Goal: Transaction & Acquisition: Purchase product/service

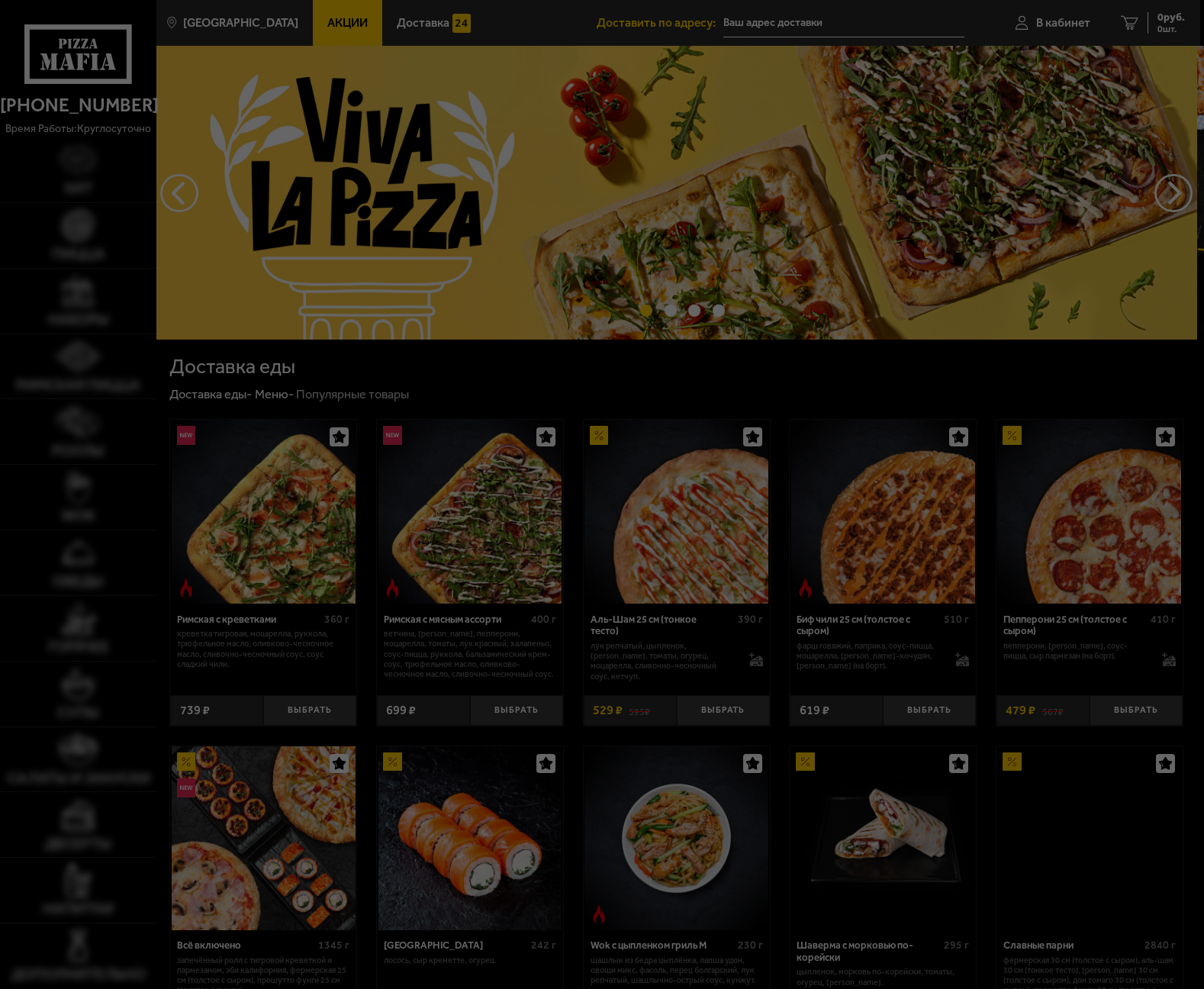
type input "[STREET_ADDRESS]"
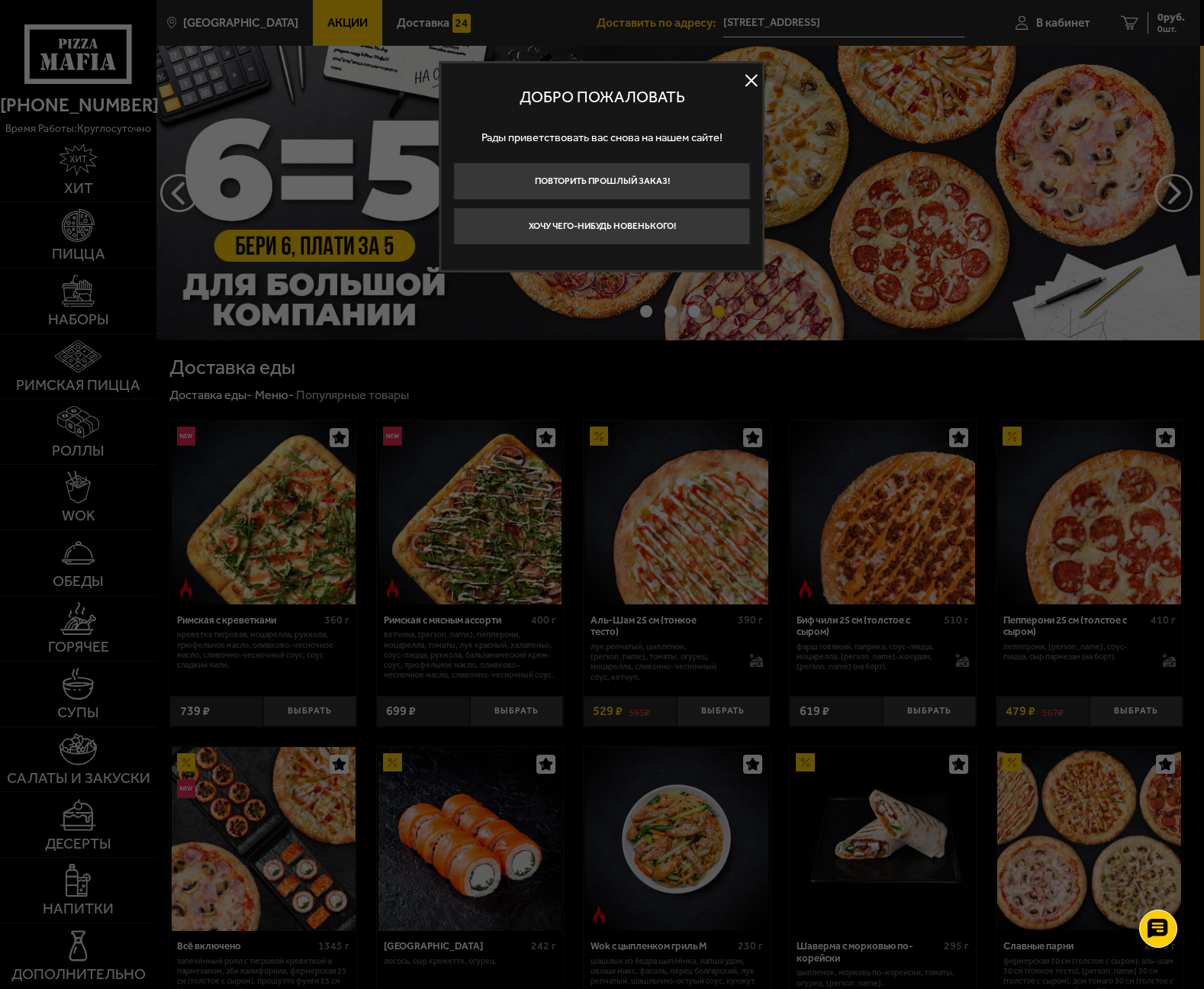
click at [505, 509] on div at bounding box center [602, 494] width 1204 height 989
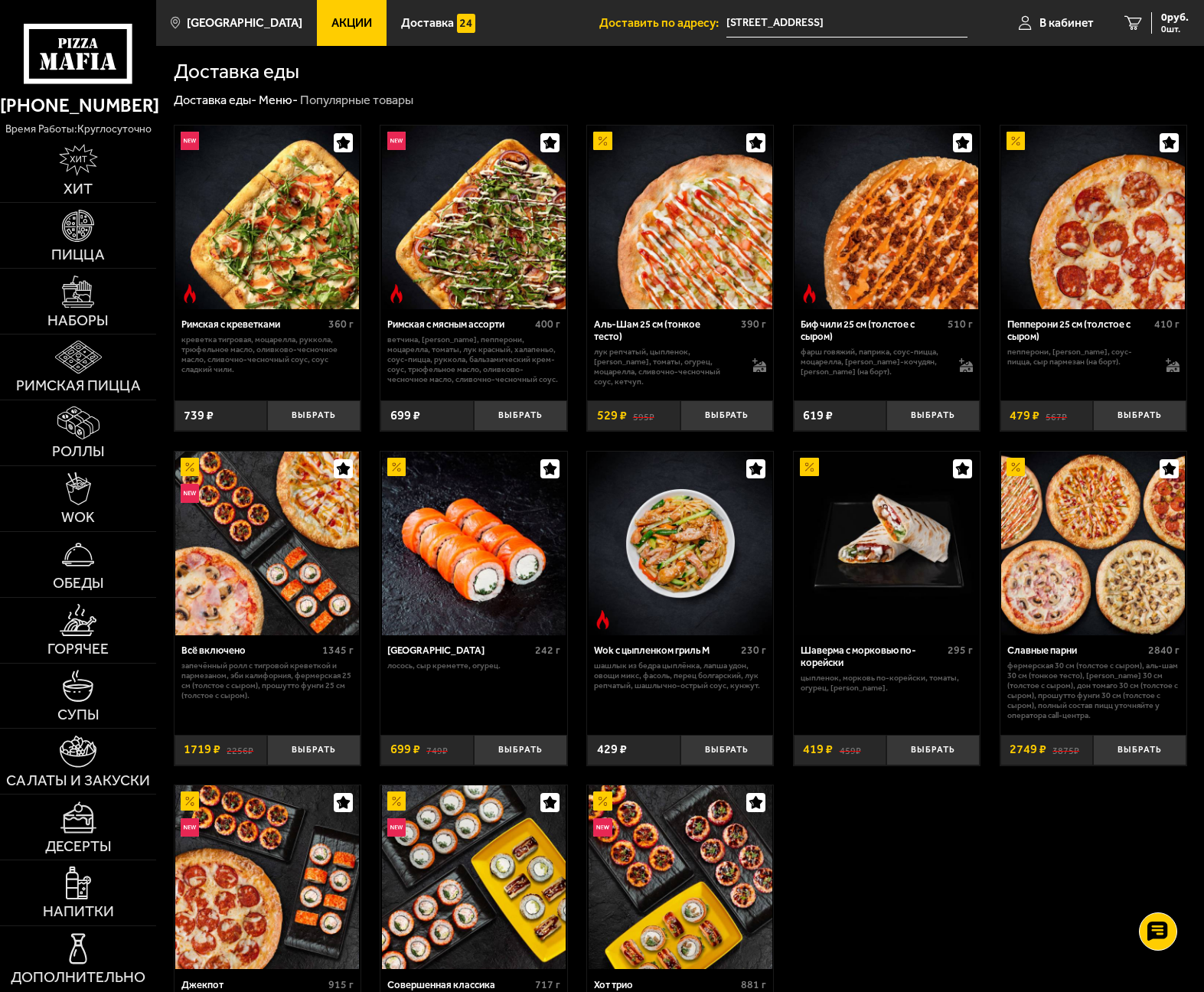
scroll to position [153, 0]
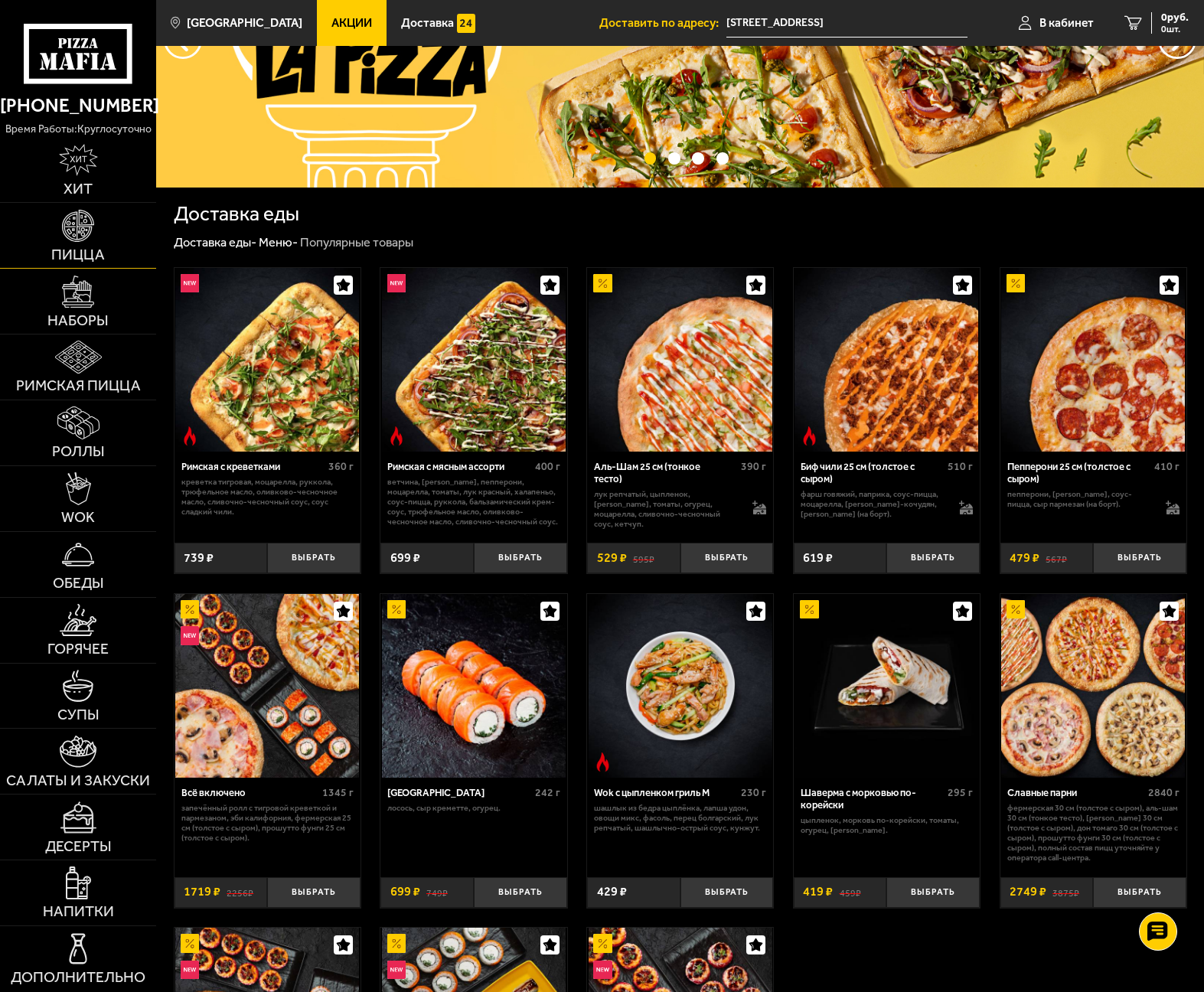
click at [80, 260] on span "Пицца" at bounding box center [77, 254] width 53 height 14
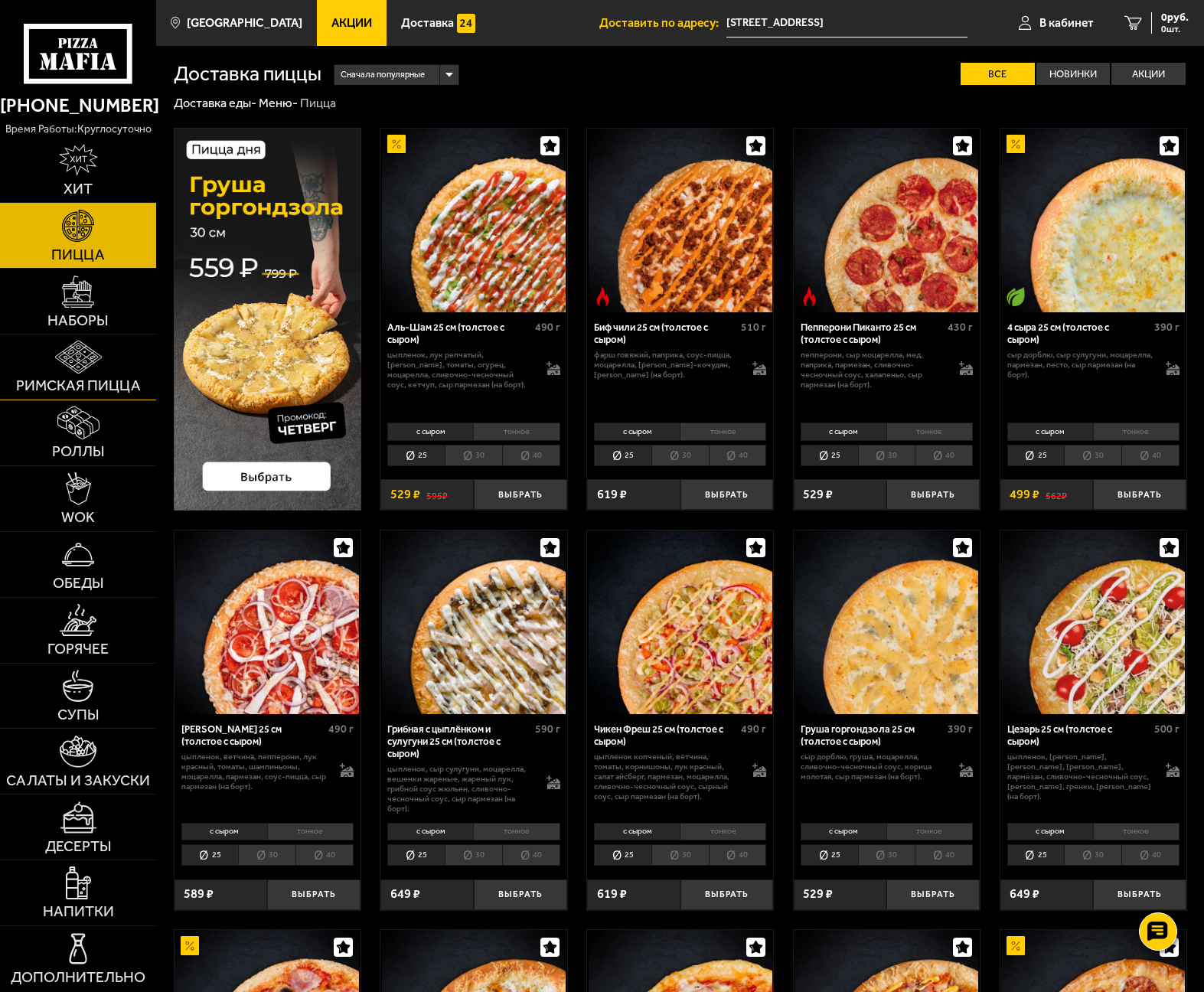
click at [86, 366] on img at bounding box center [78, 356] width 47 height 32
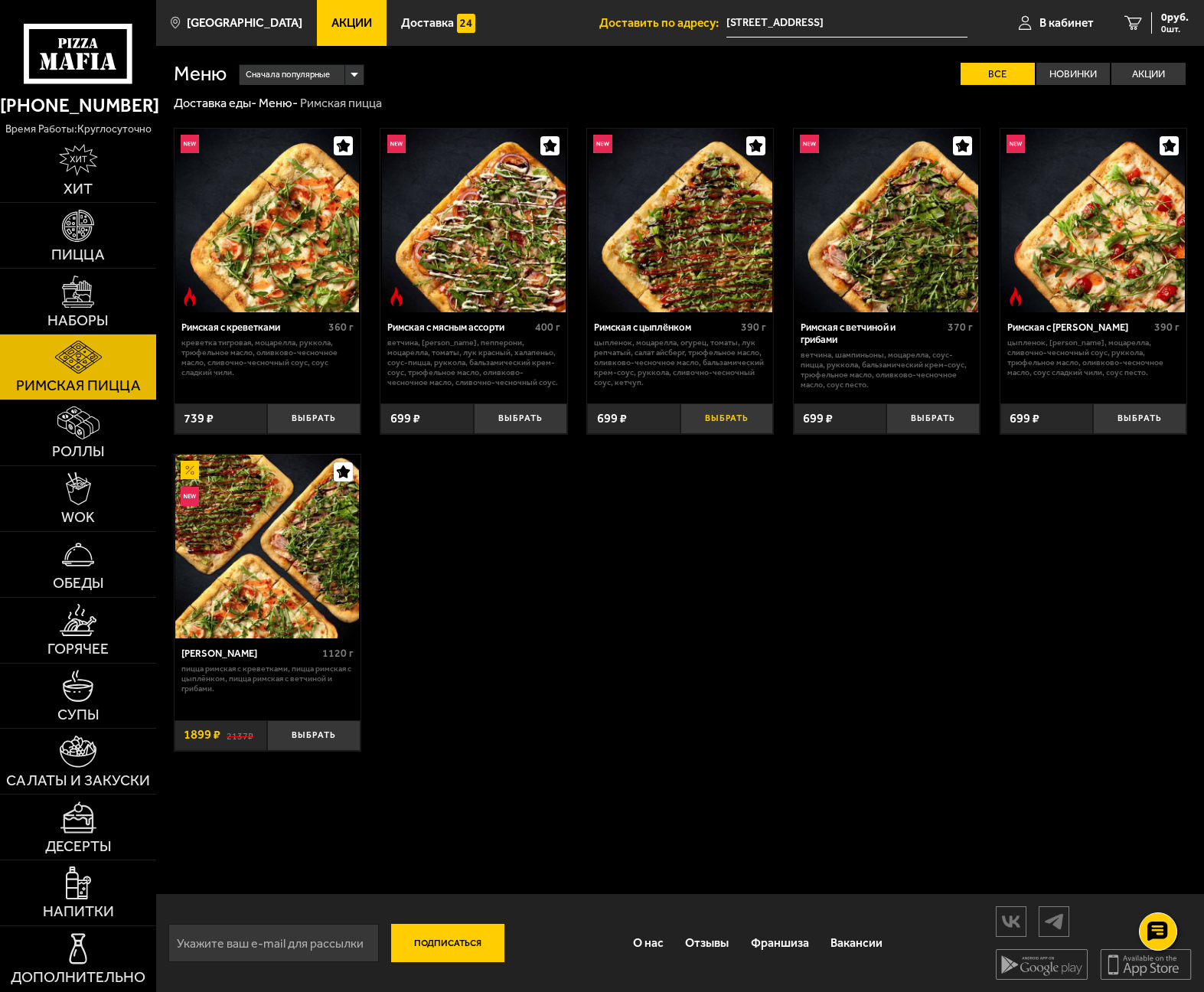
click at [741, 422] on button "Выбрать" at bounding box center [727, 418] width 93 height 30
click at [939, 421] on button "Выбрать" at bounding box center [932, 418] width 93 height 30
click at [85, 294] on img at bounding box center [78, 292] width 32 height 32
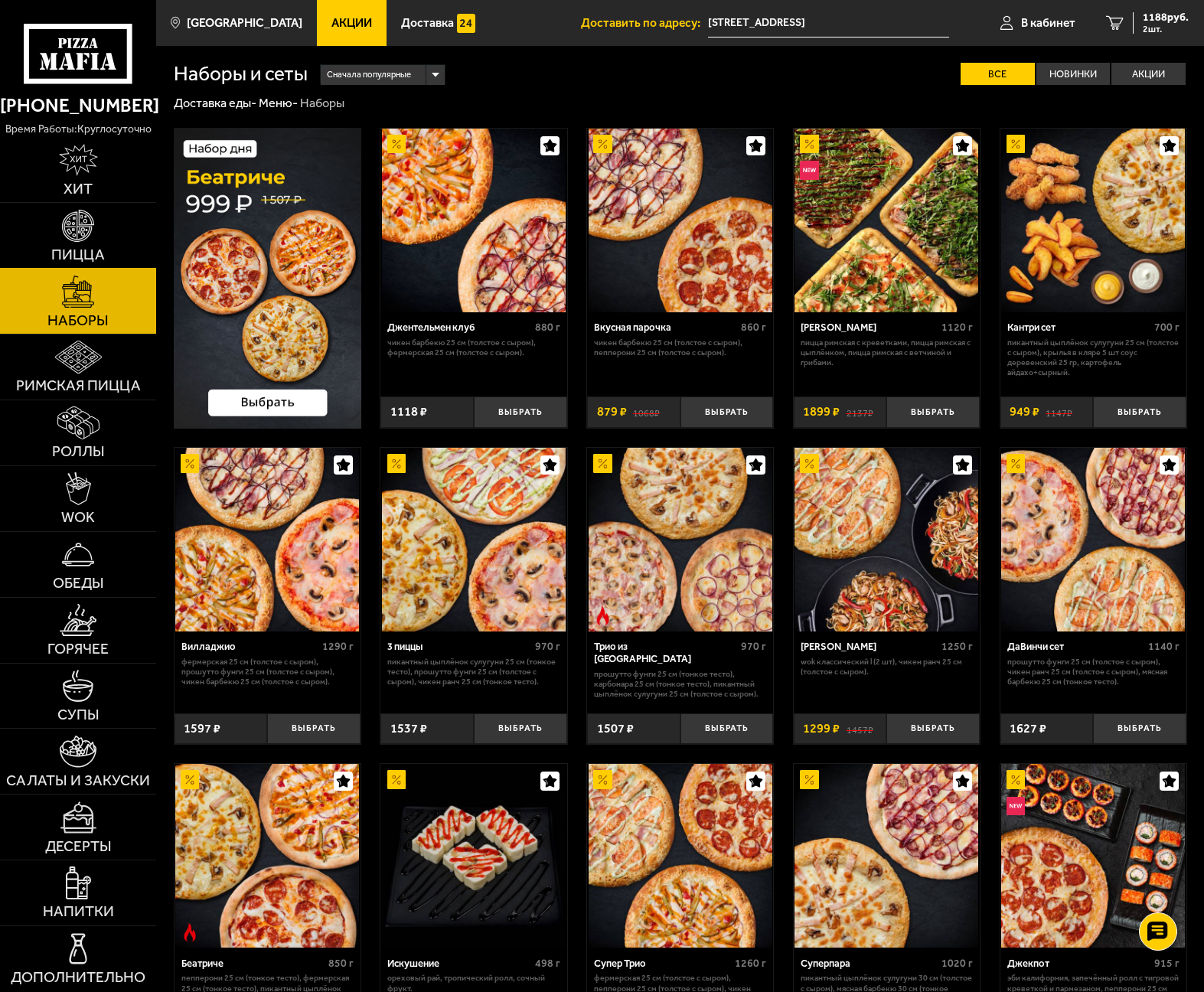
click at [89, 253] on span "Пицца" at bounding box center [77, 254] width 53 height 14
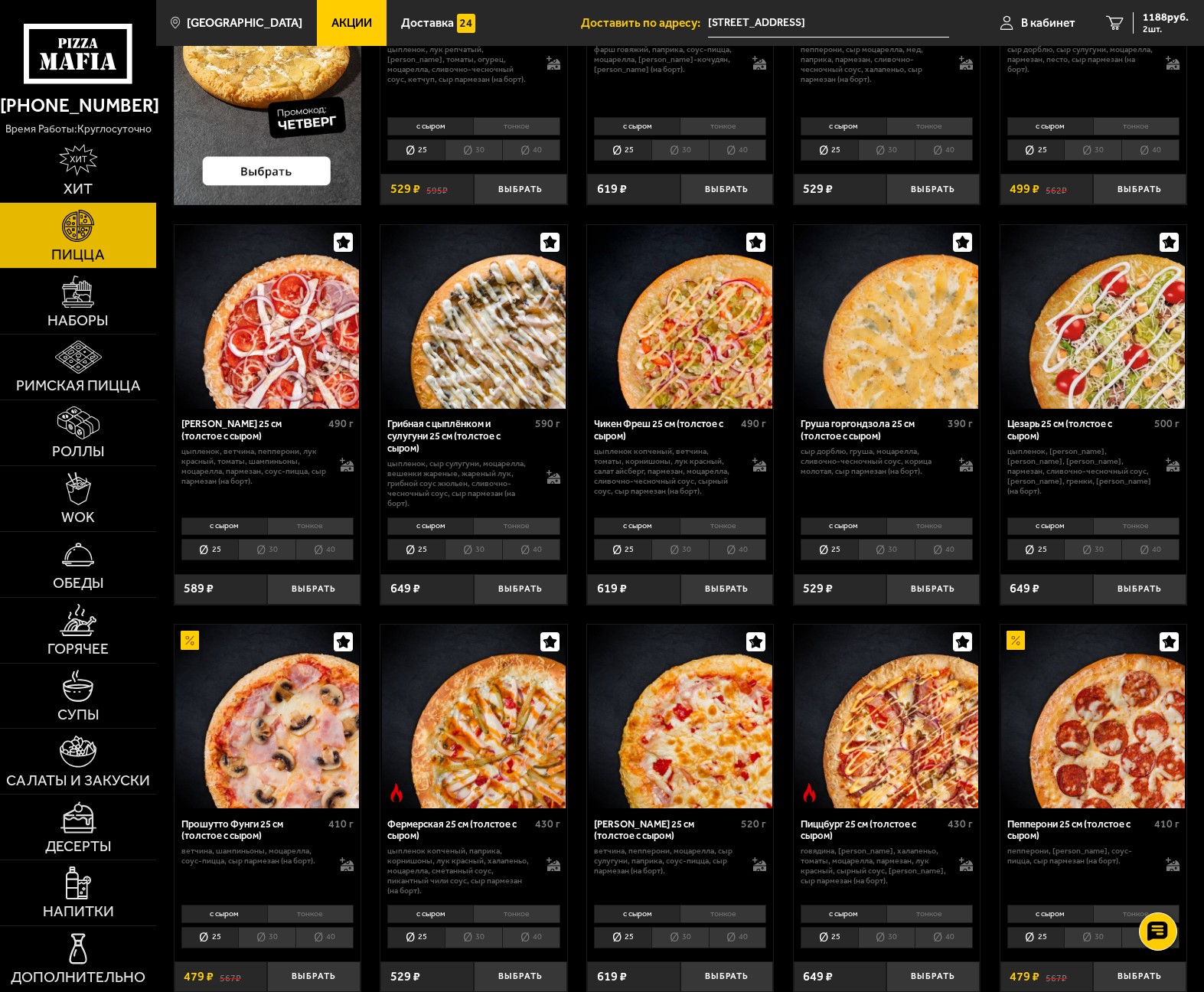
scroll to position [306, 0]
click at [935, 526] on li "тонкое" at bounding box center [929, 525] width 87 height 18
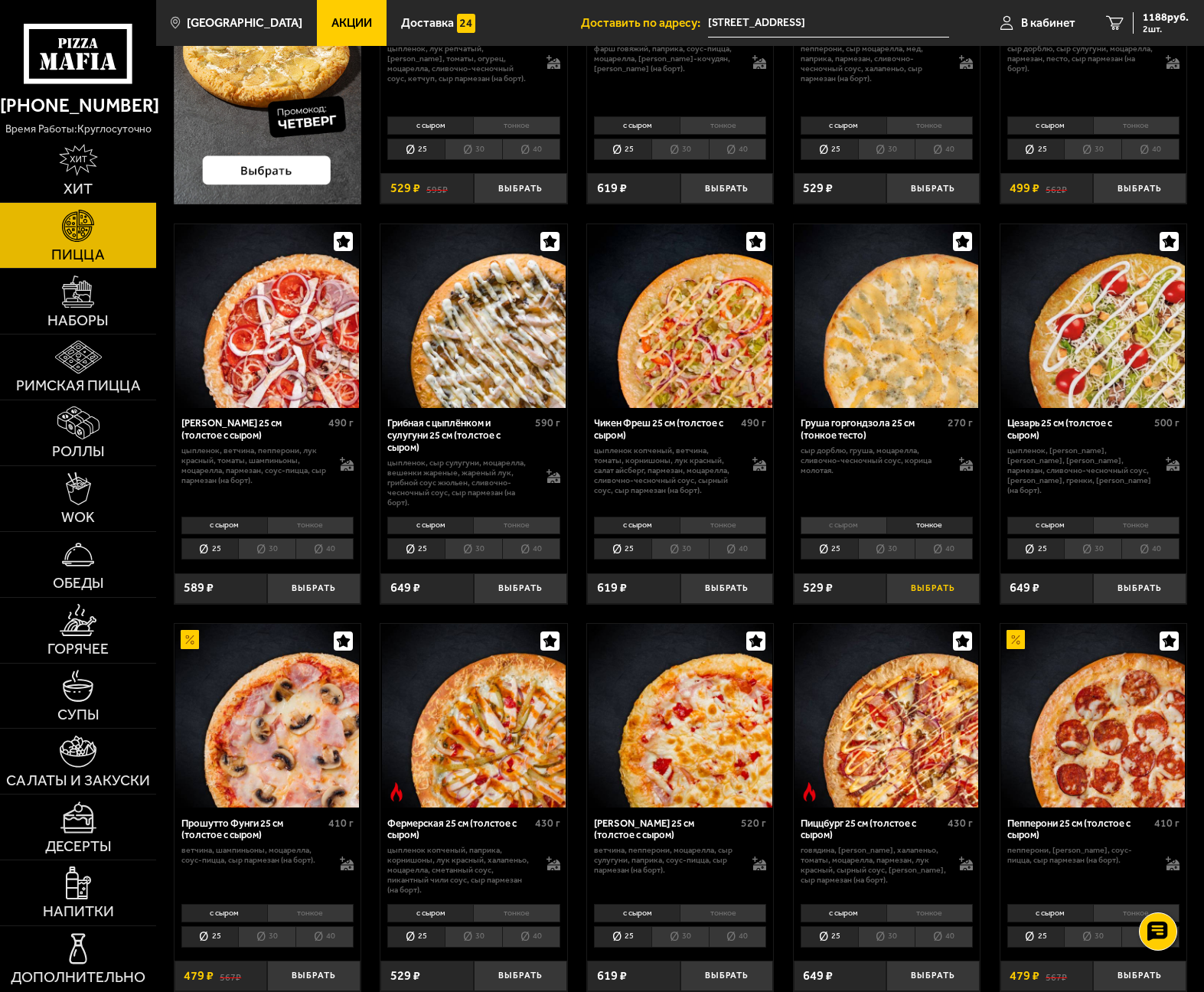
click at [924, 586] on button "Выбрать" at bounding box center [932, 588] width 93 height 30
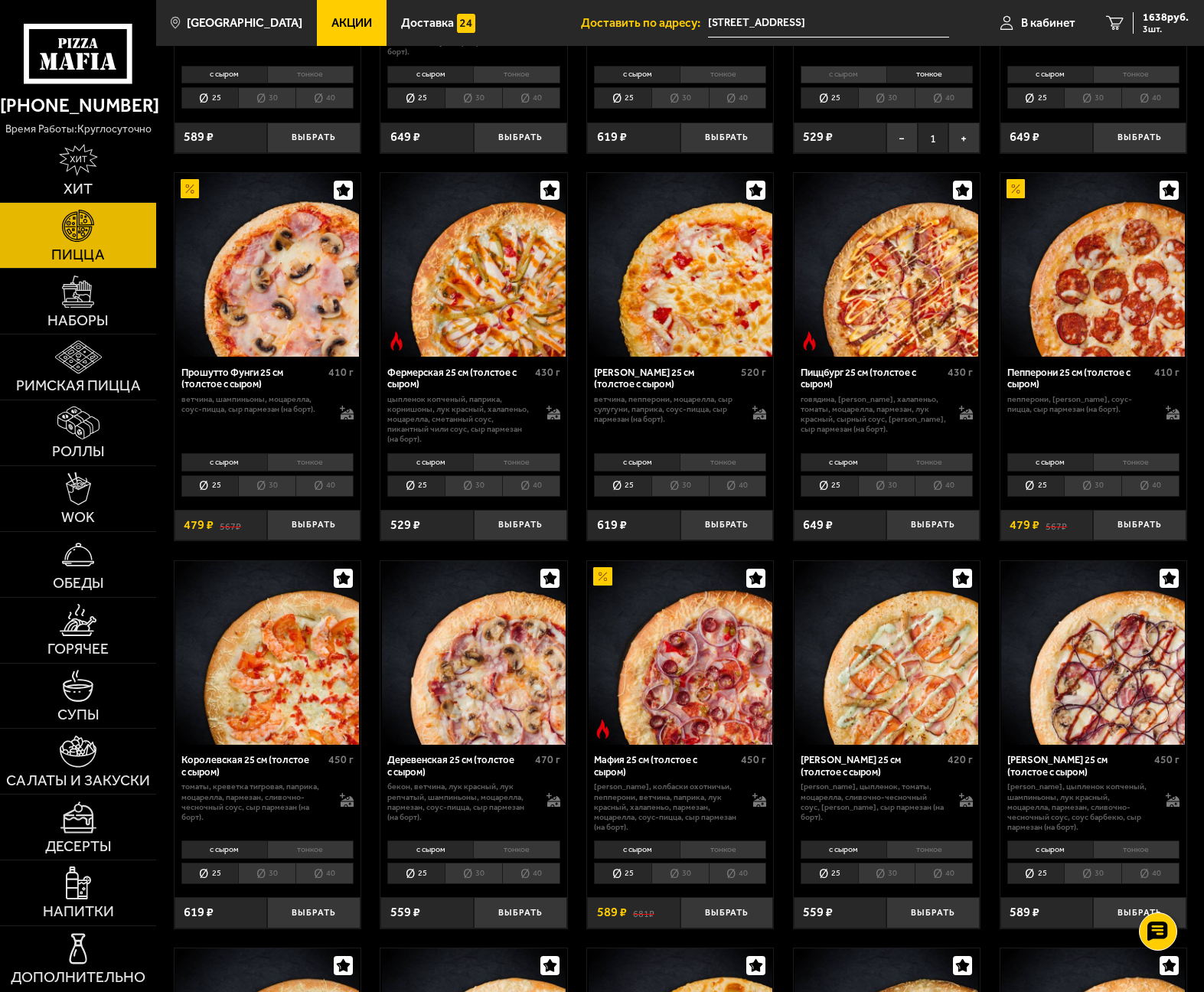
scroll to position [841, 0]
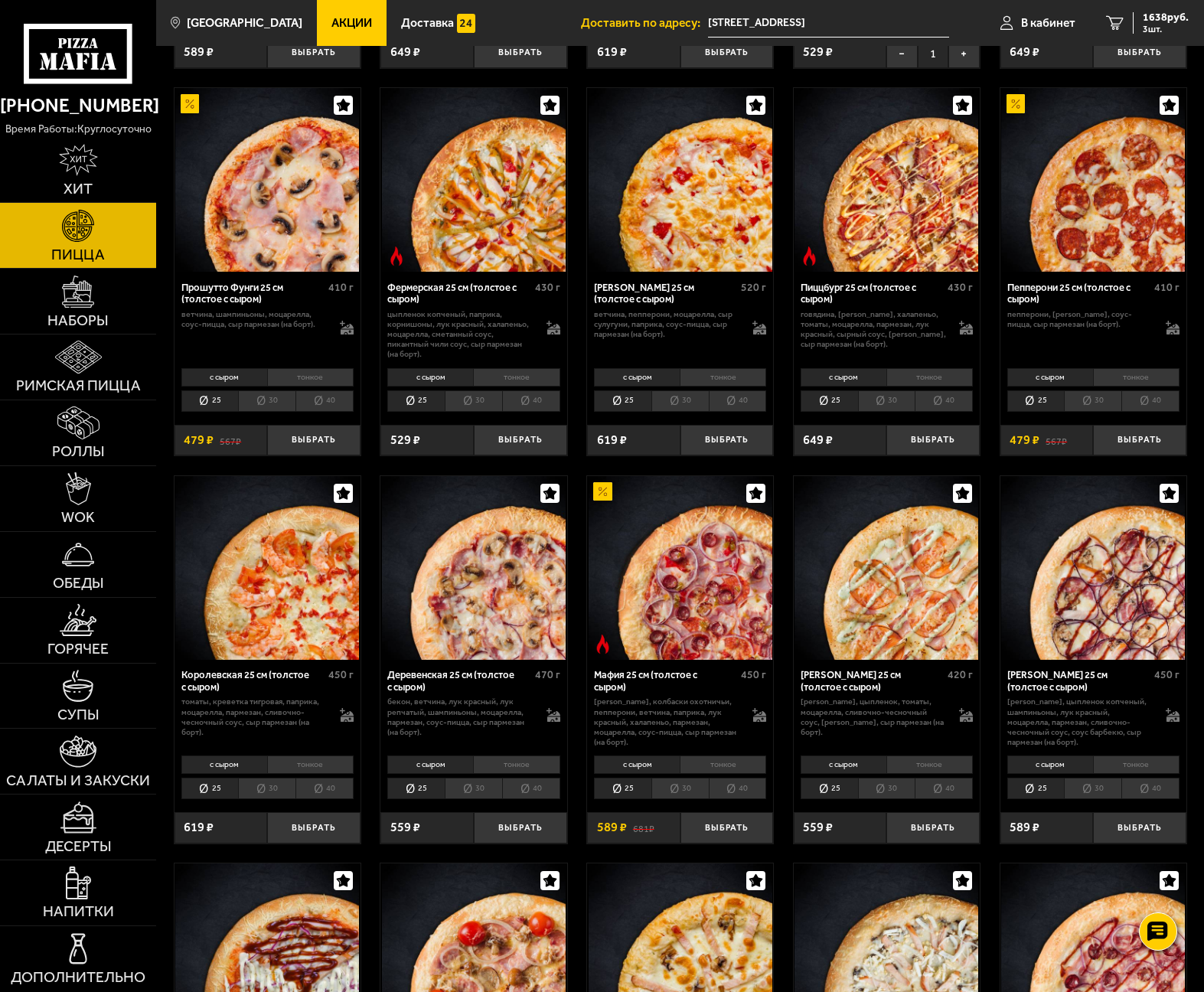
click at [1156, 406] on li "40" at bounding box center [1150, 401] width 58 height 22
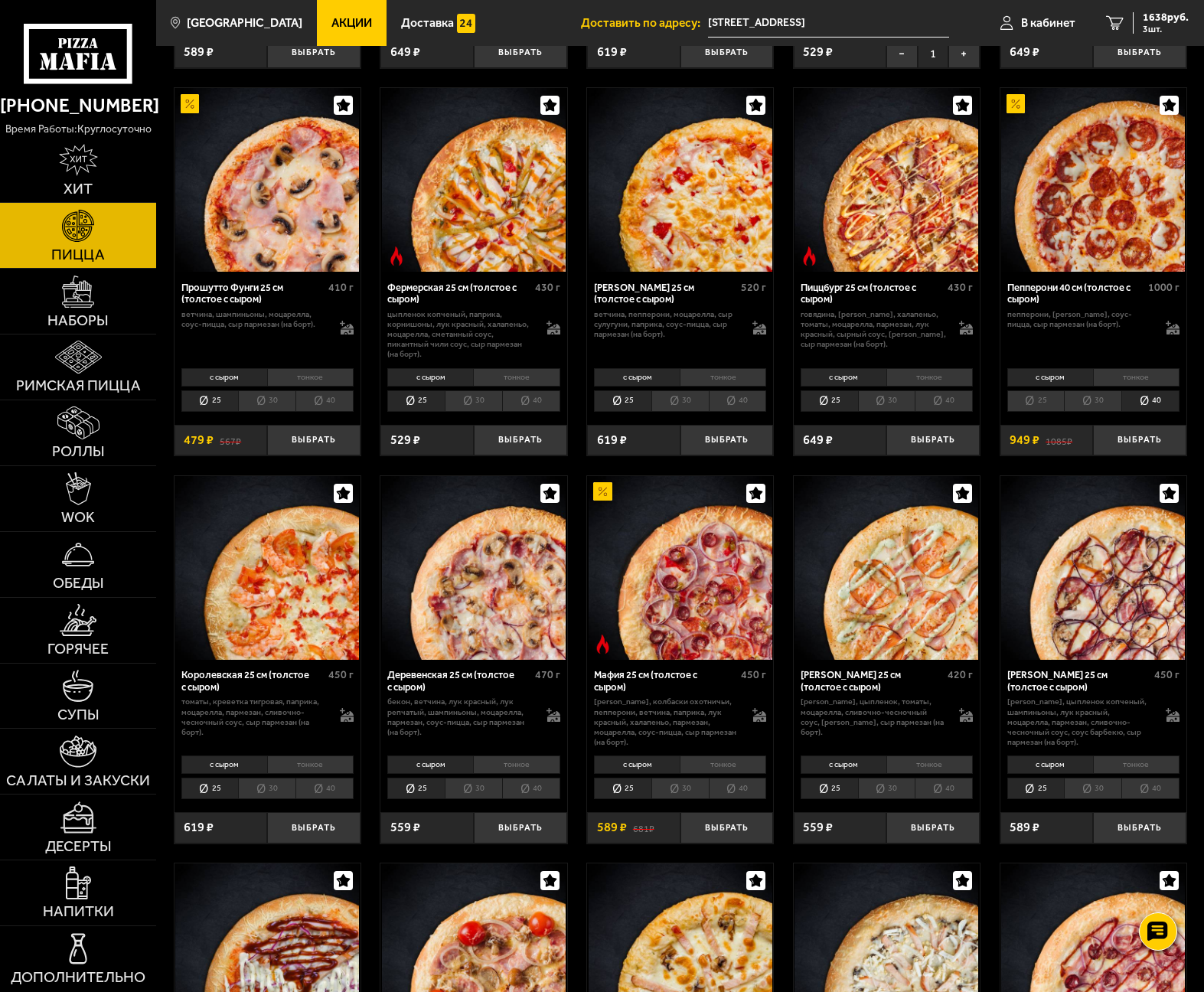
click at [1141, 377] on li "тонкое" at bounding box center [1135, 377] width 87 height 18
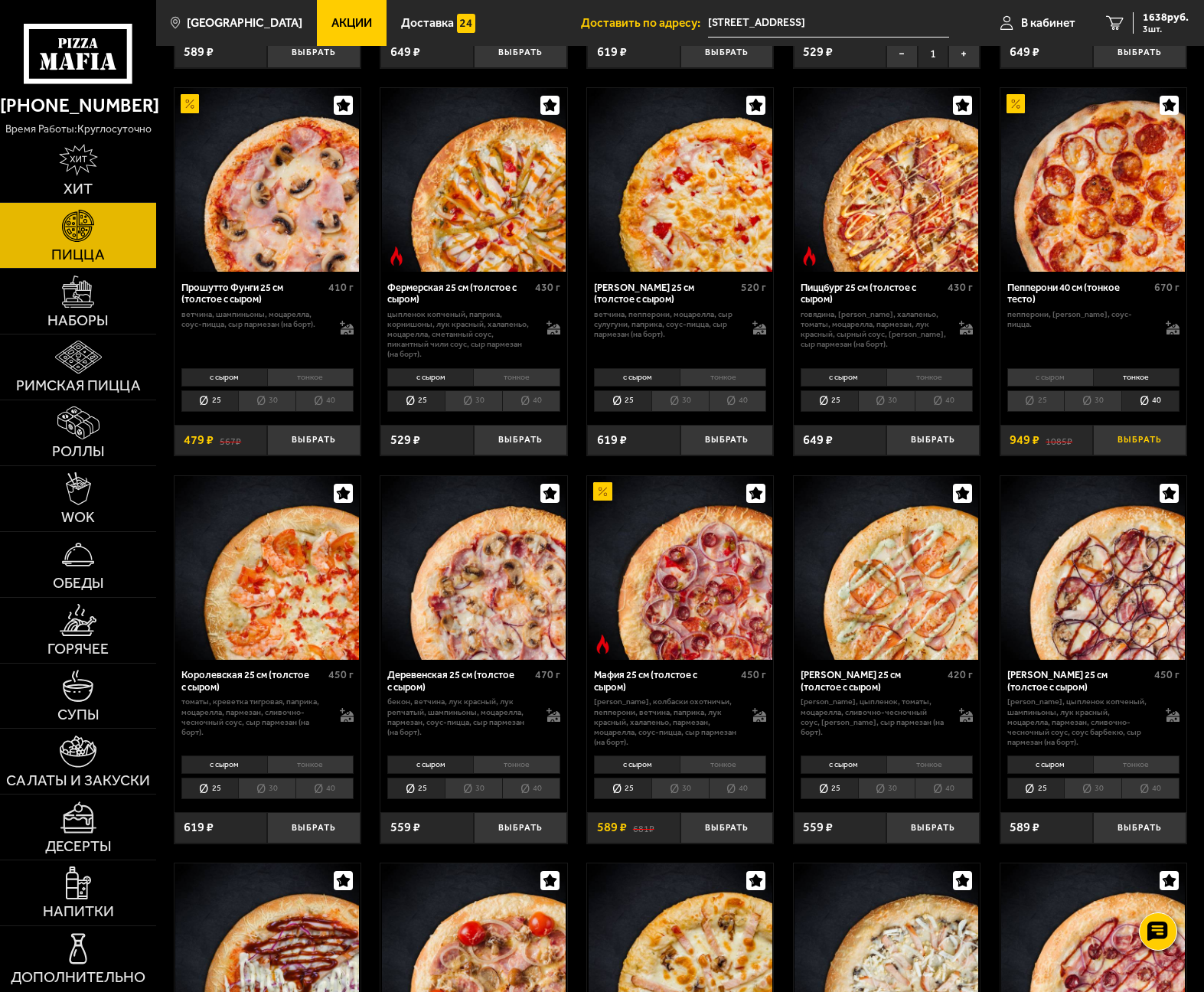
click at [1127, 444] on button "Выбрать" at bounding box center [1139, 440] width 93 height 30
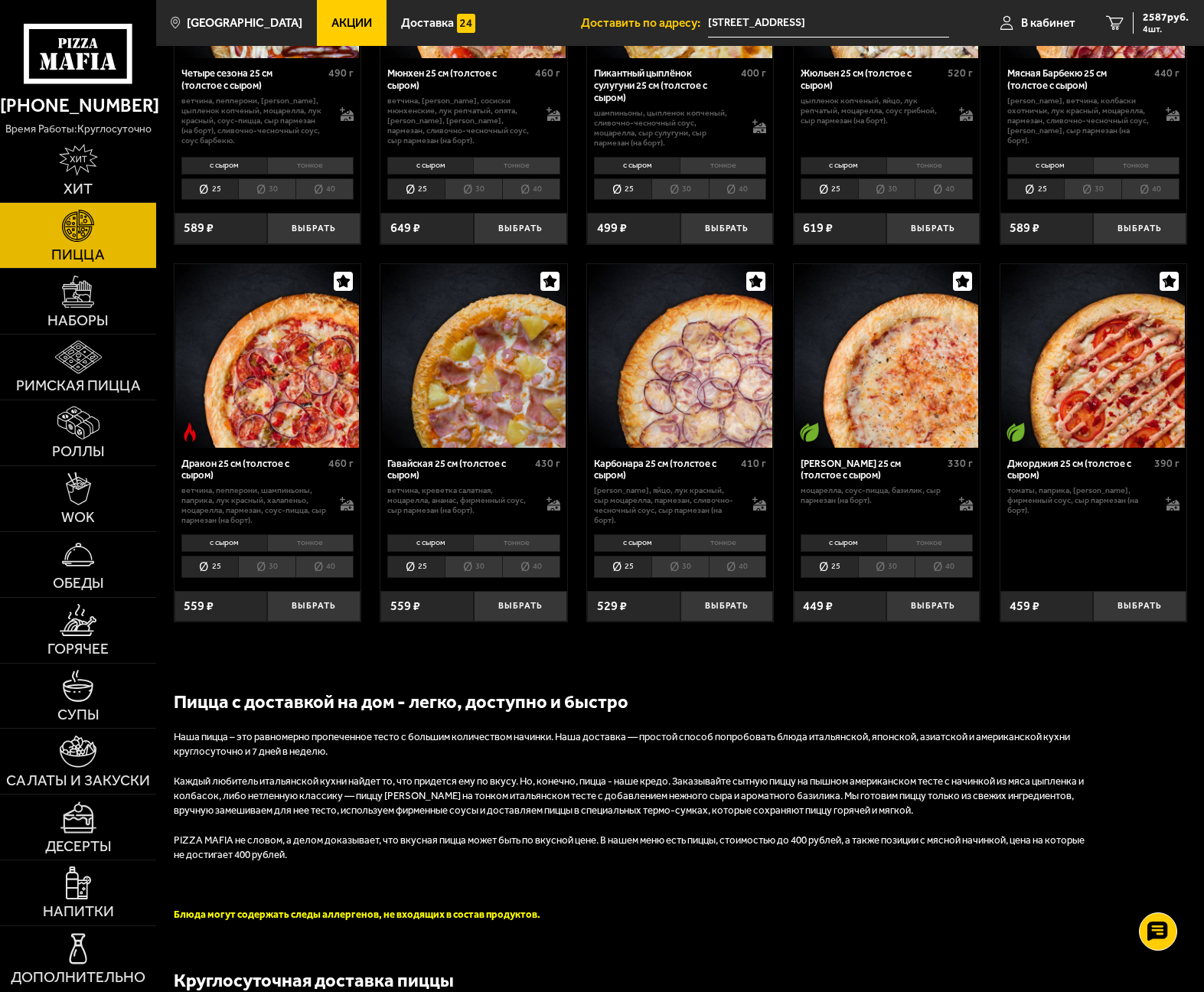
scroll to position [1837, 0]
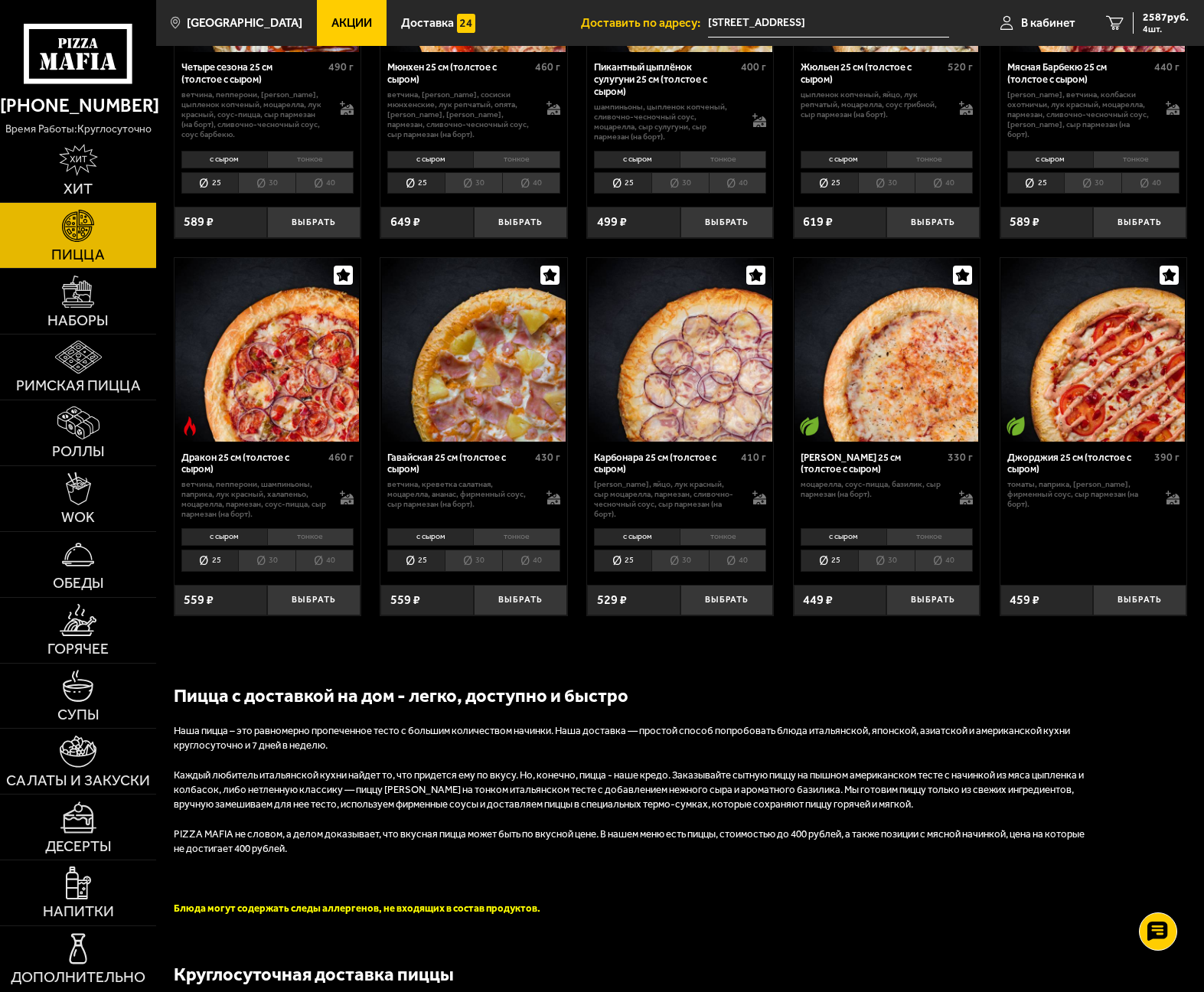
click at [742, 541] on li "тонкое" at bounding box center [723, 537] width 87 height 18
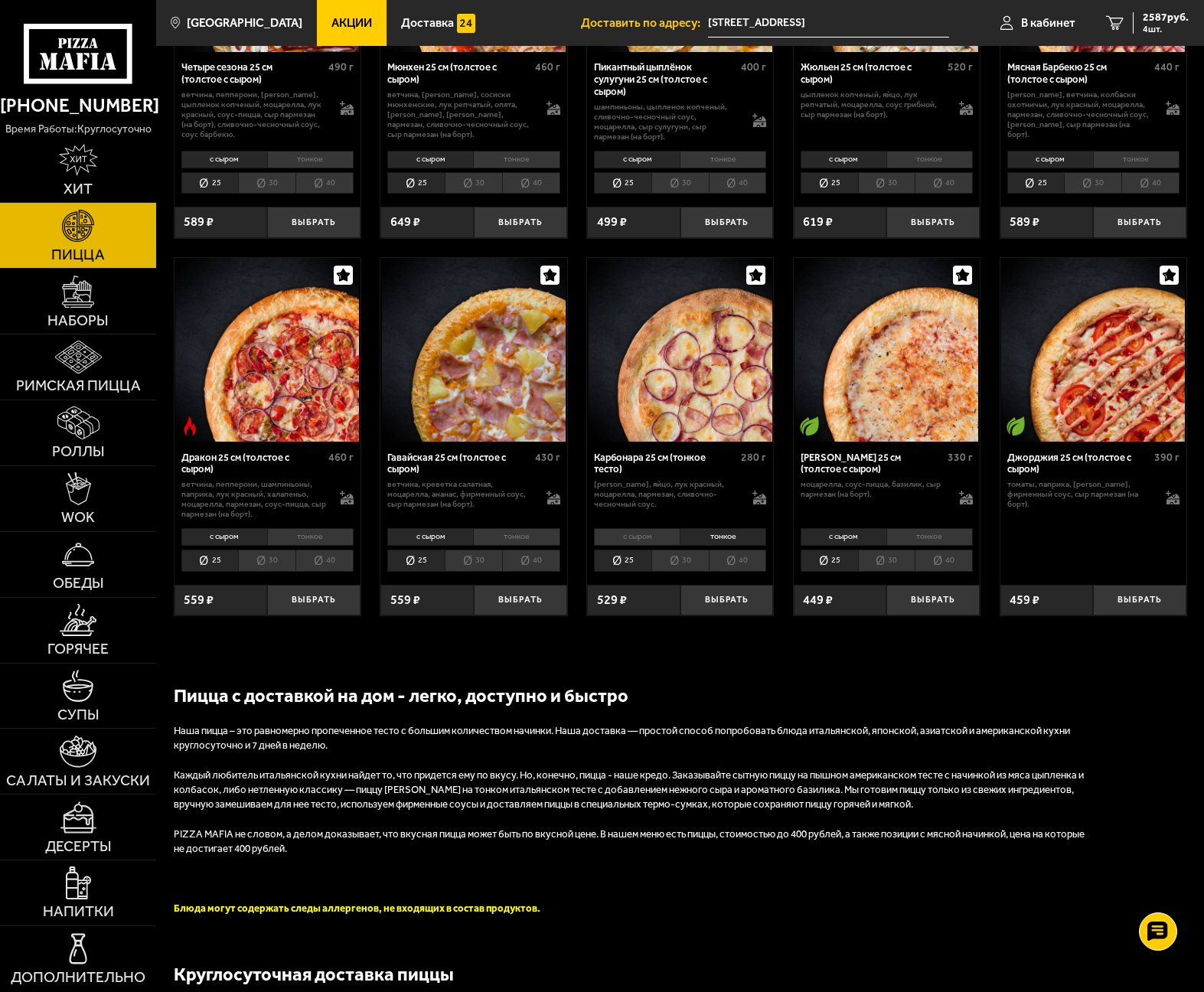
click at [744, 563] on li "40" at bounding box center [737, 559] width 58 height 22
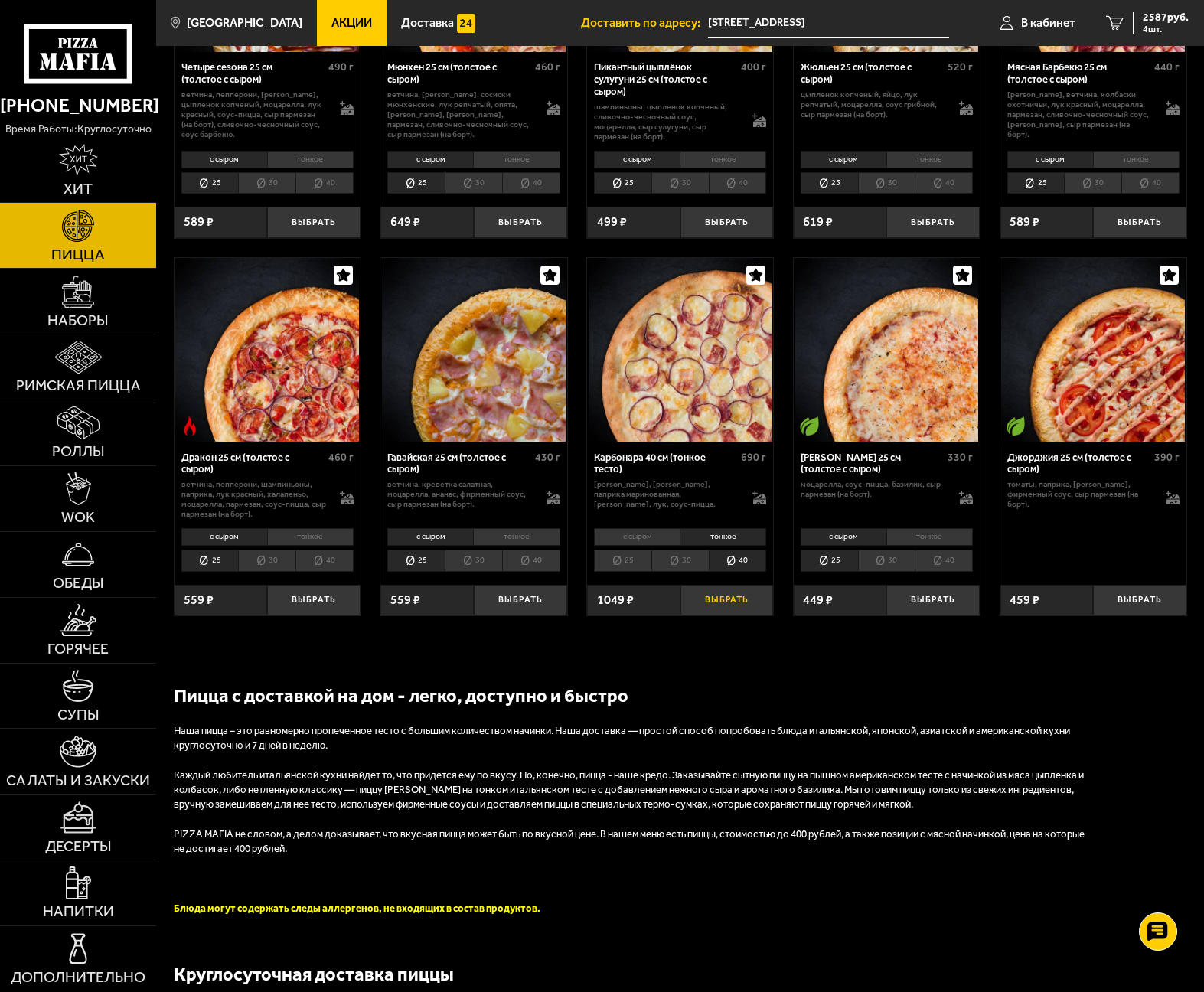
click at [743, 610] on button "Выбрать" at bounding box center [727, 600] width 93 height 30
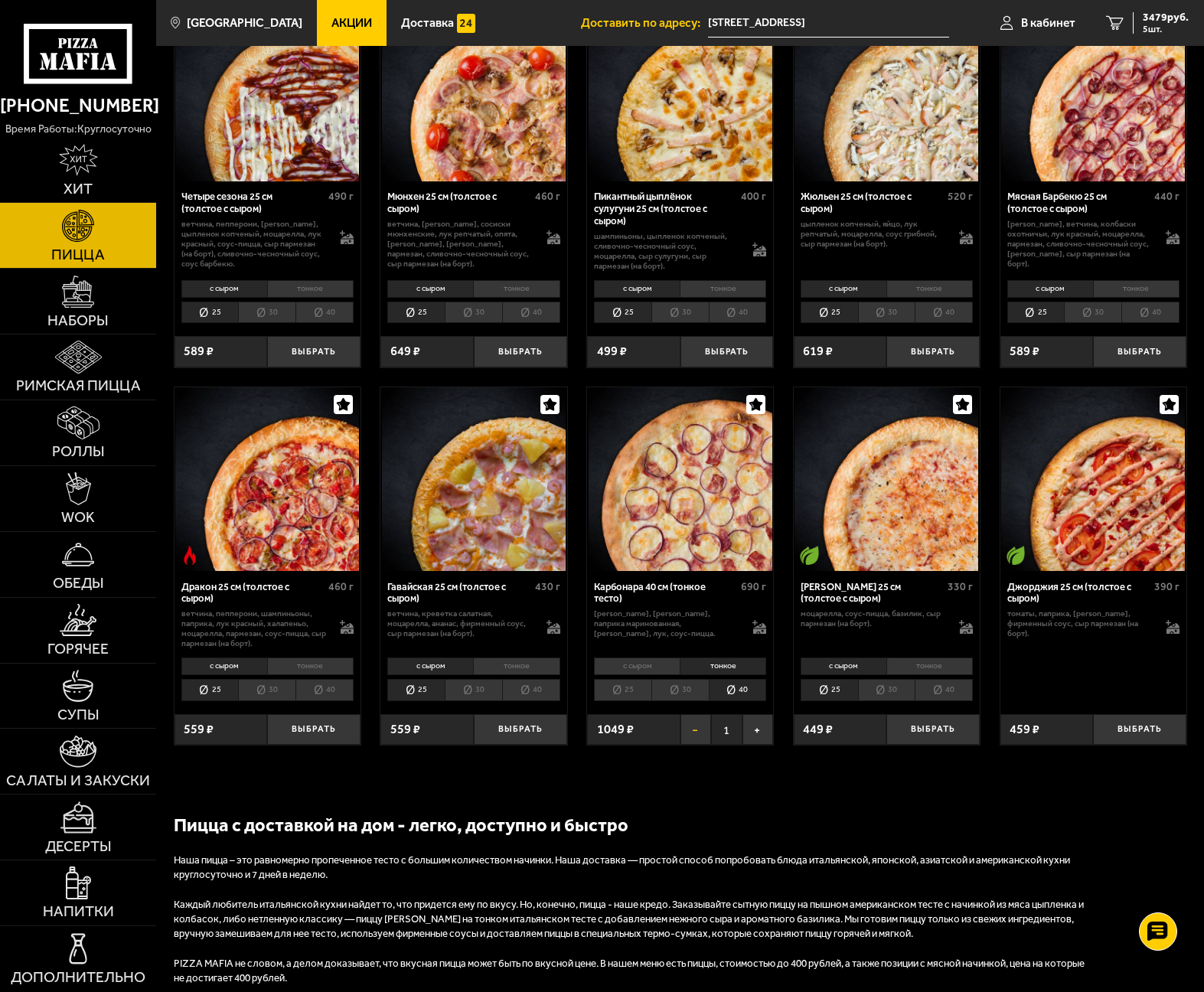
scroll to position [1531, 0]
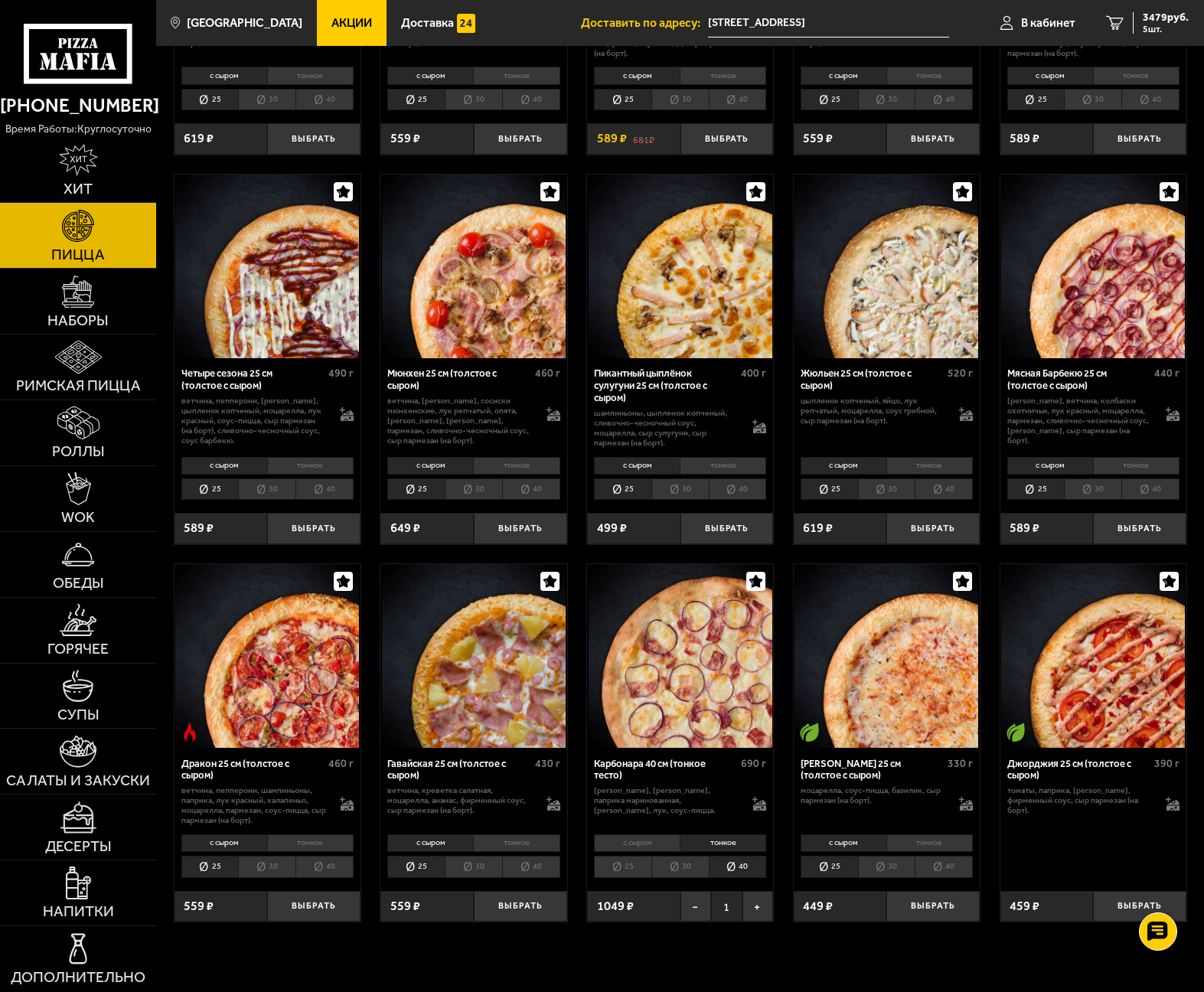
click at [280, 322] on img at bounding box center [267, 266] width 183 height 183
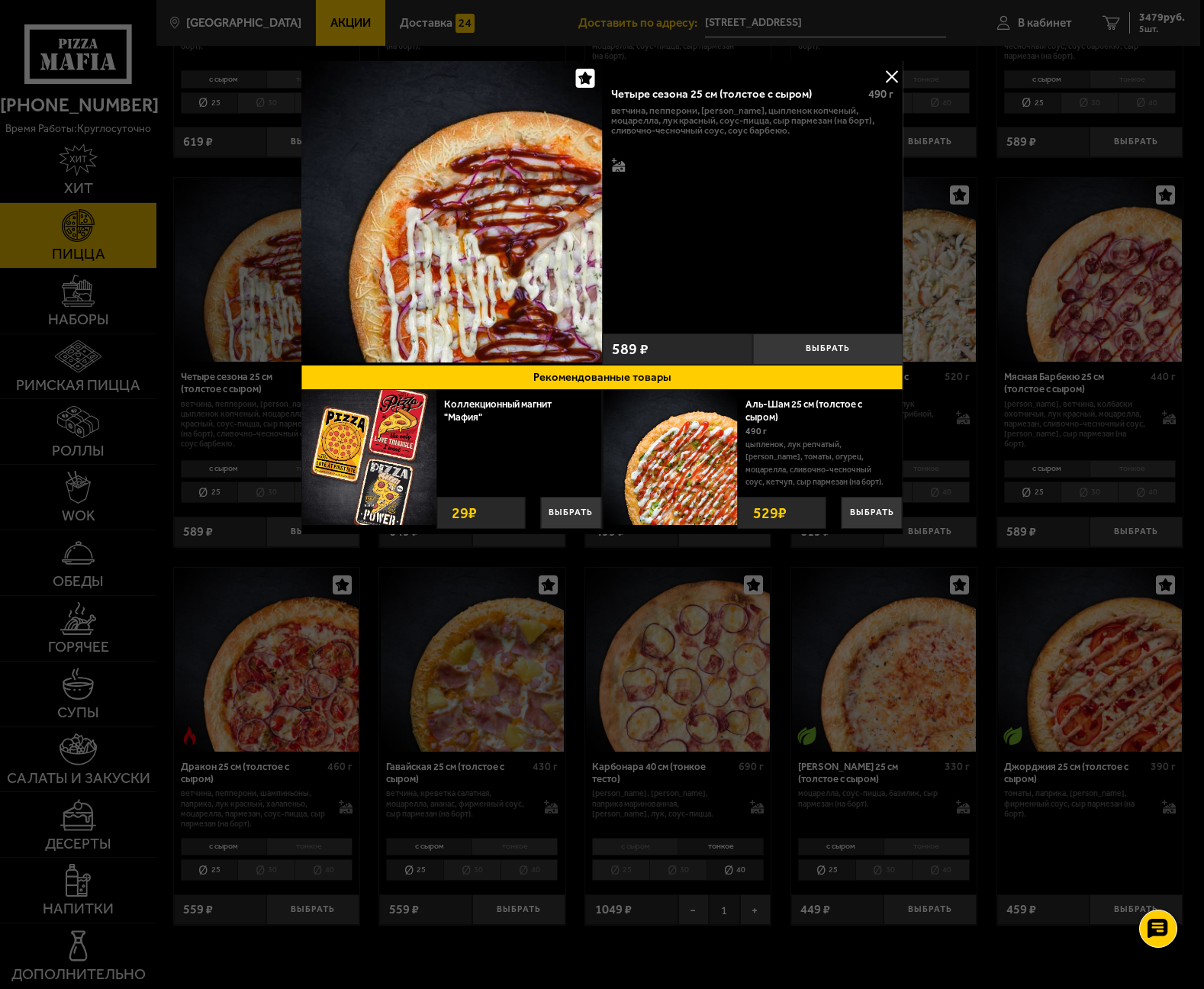
click at [891, 79] on button at bounding box center [892, 76] width 23 height 23
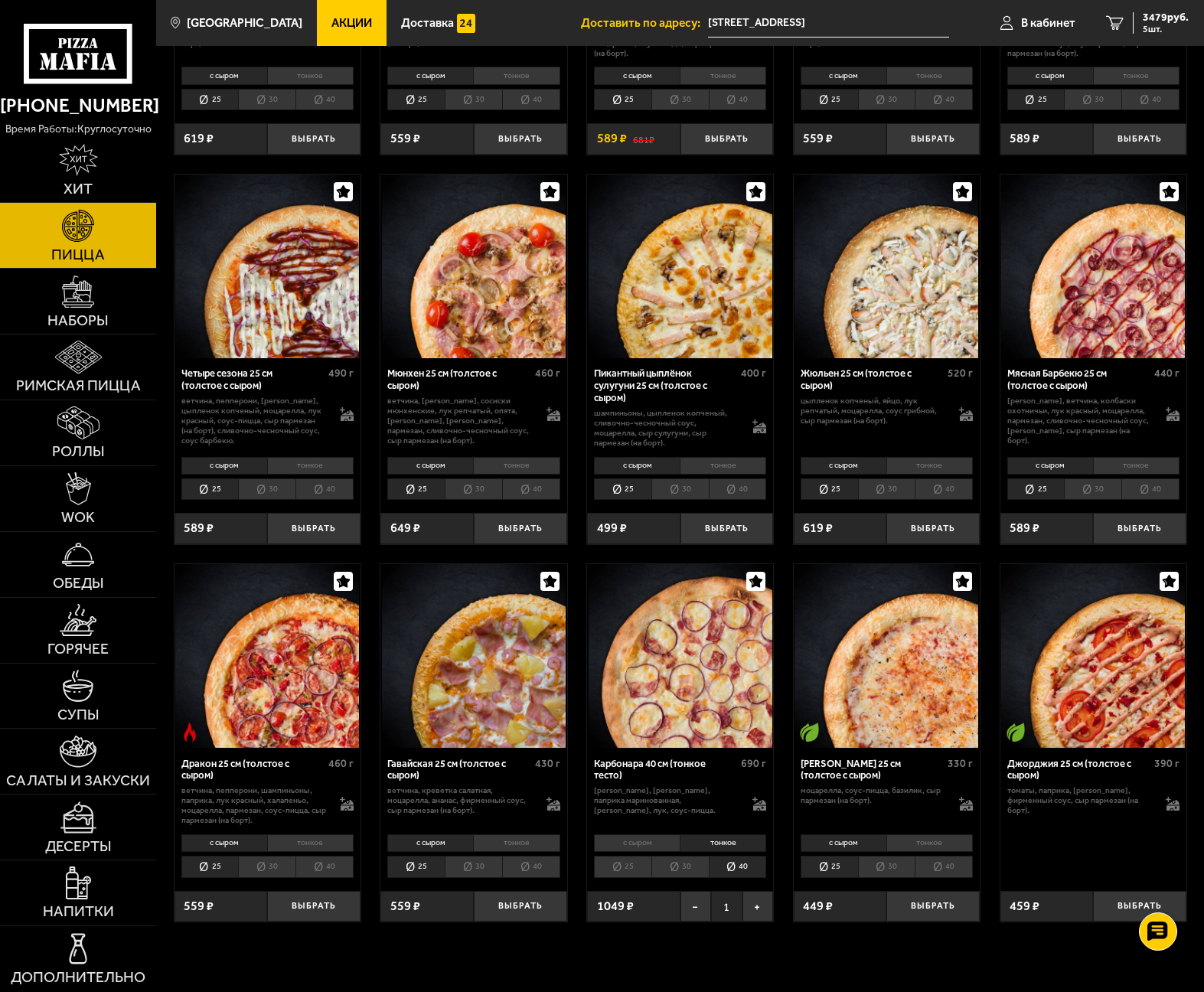
click at [326, 465] on li "тонкое" at bounding box center [310, 465] width 87 height 18
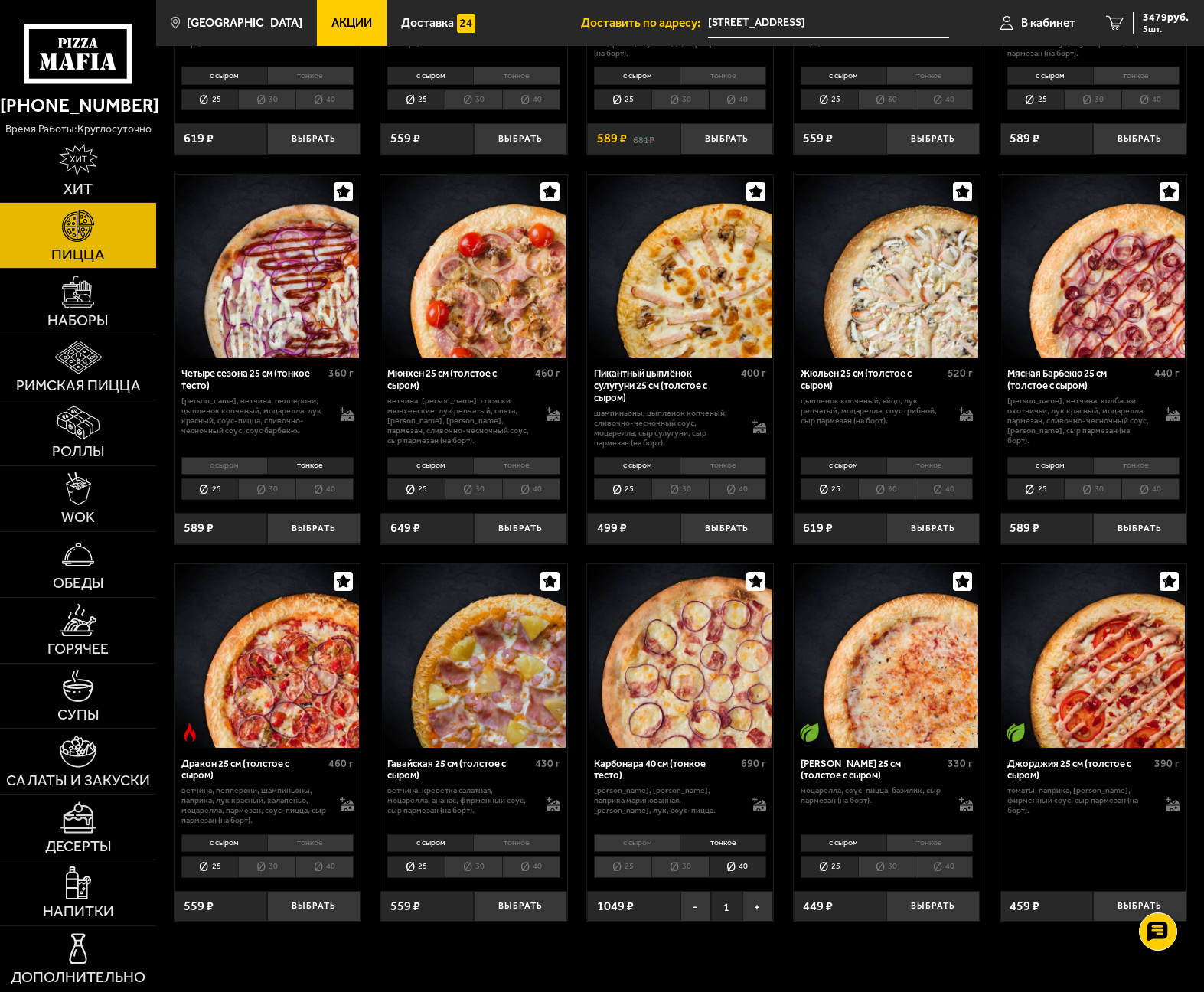
click at [324, 491] on li "40" at bounding box center [324, 488] width 58 height 22
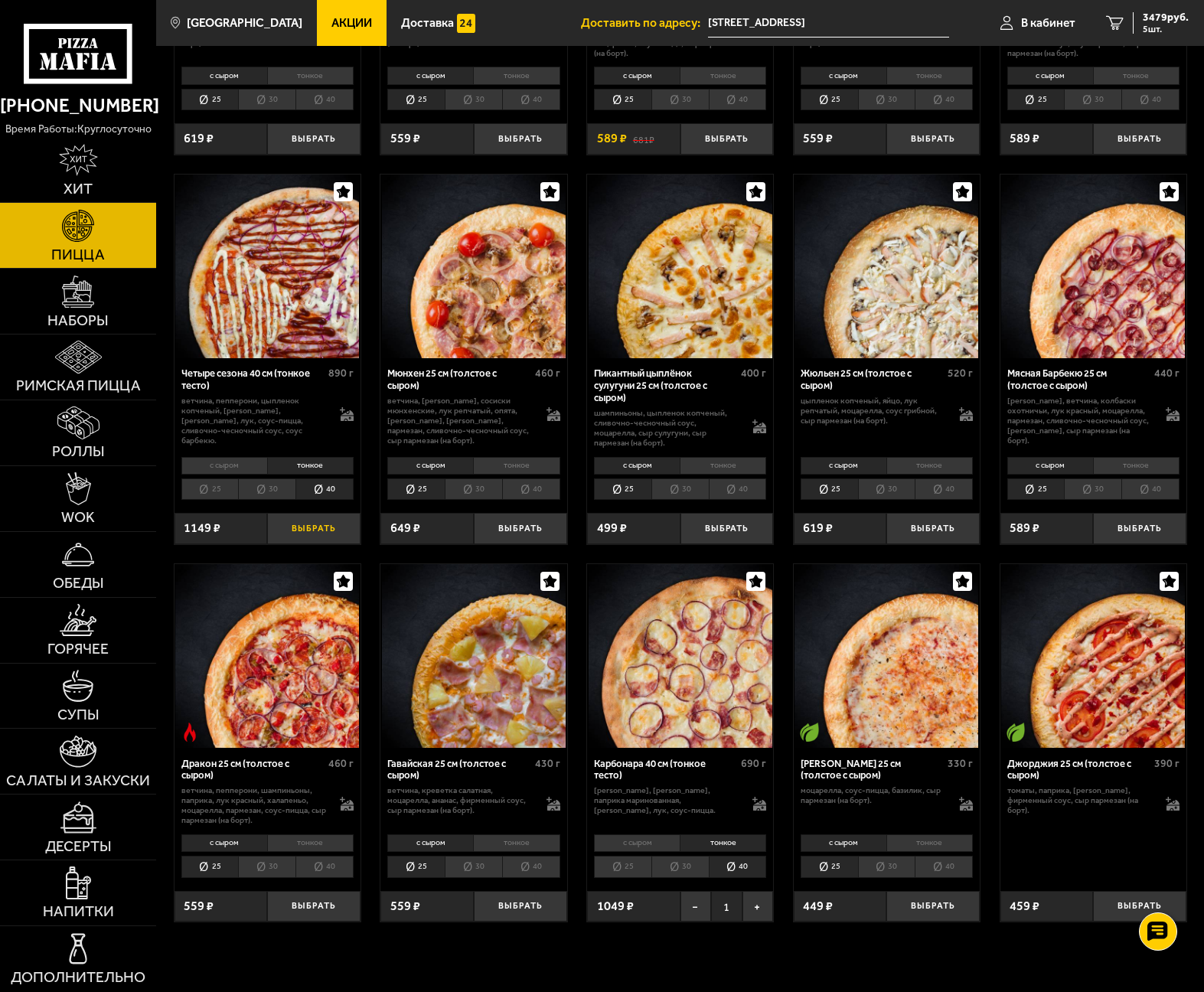
click at [331, 542] on button "Выбрать" at bounding box center [313, 527] width 93 height 30
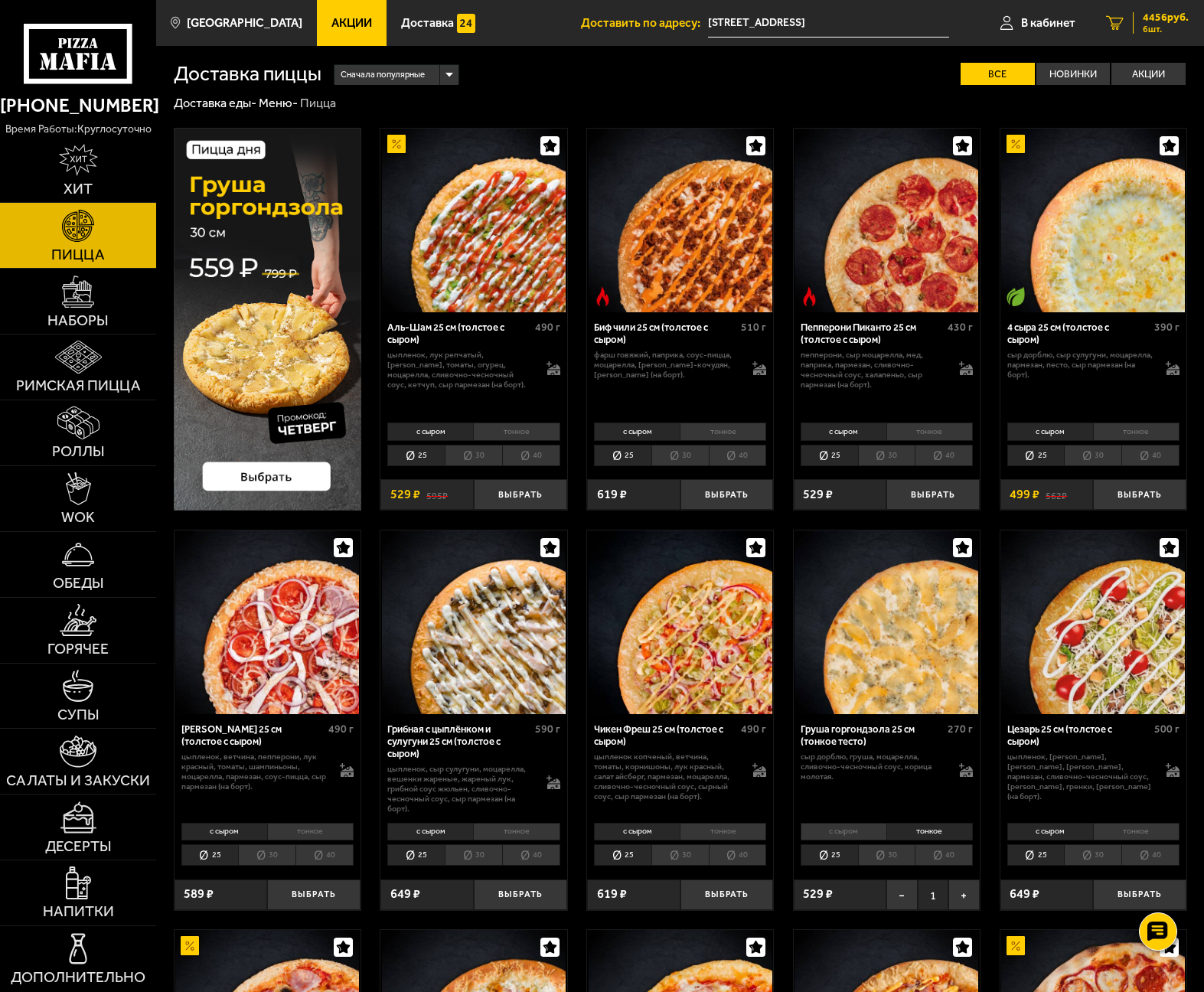
click at [1163, 18] on span "4456 руб." at bounding box center [1166, 17] width 46 height 10
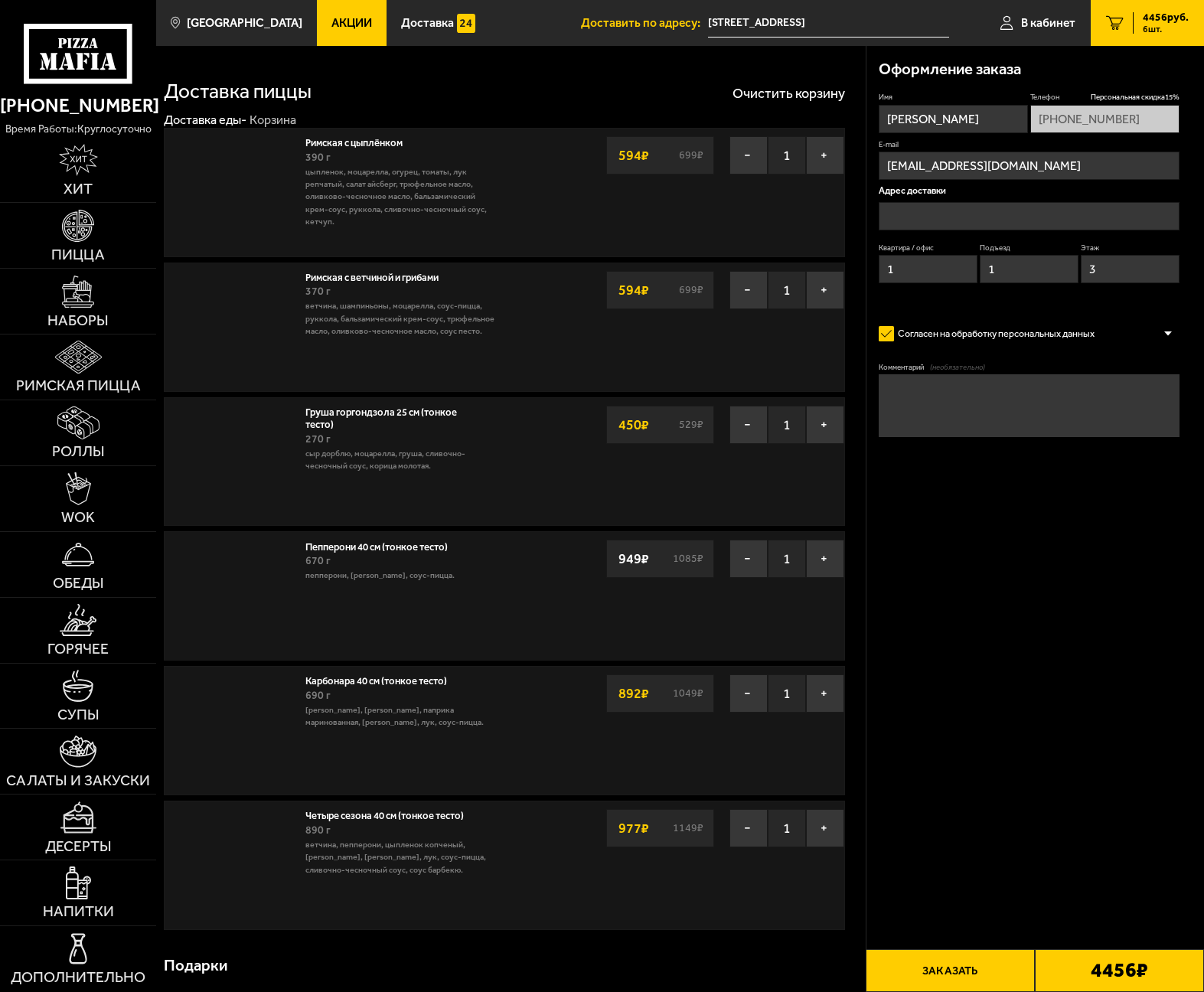
type input "[STREET_ADDRESS]"
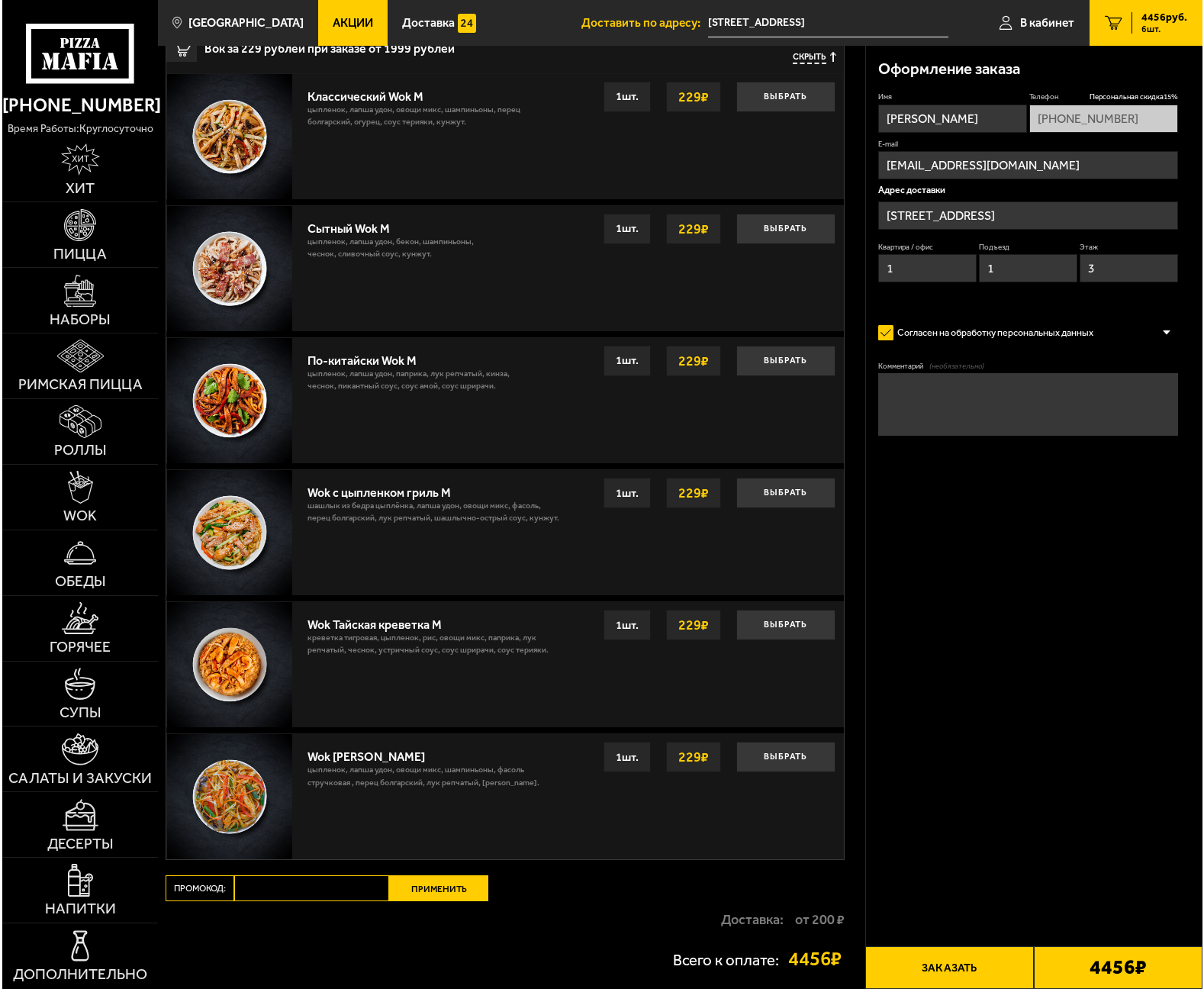
scroll to position [1289, 0]
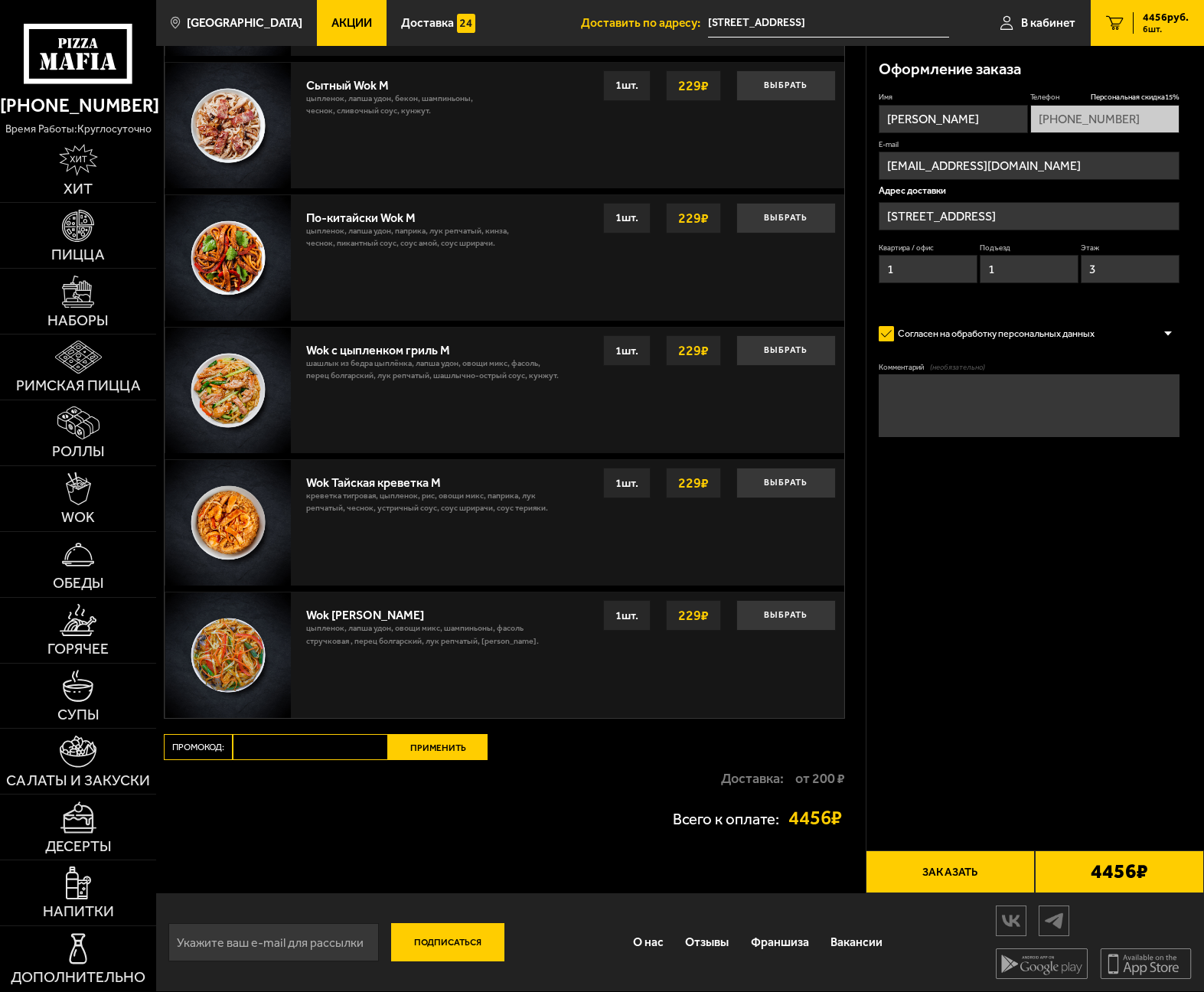
click at [956, 867] on button "Заказать" at bounding box center [950, 872] width 169 height 43
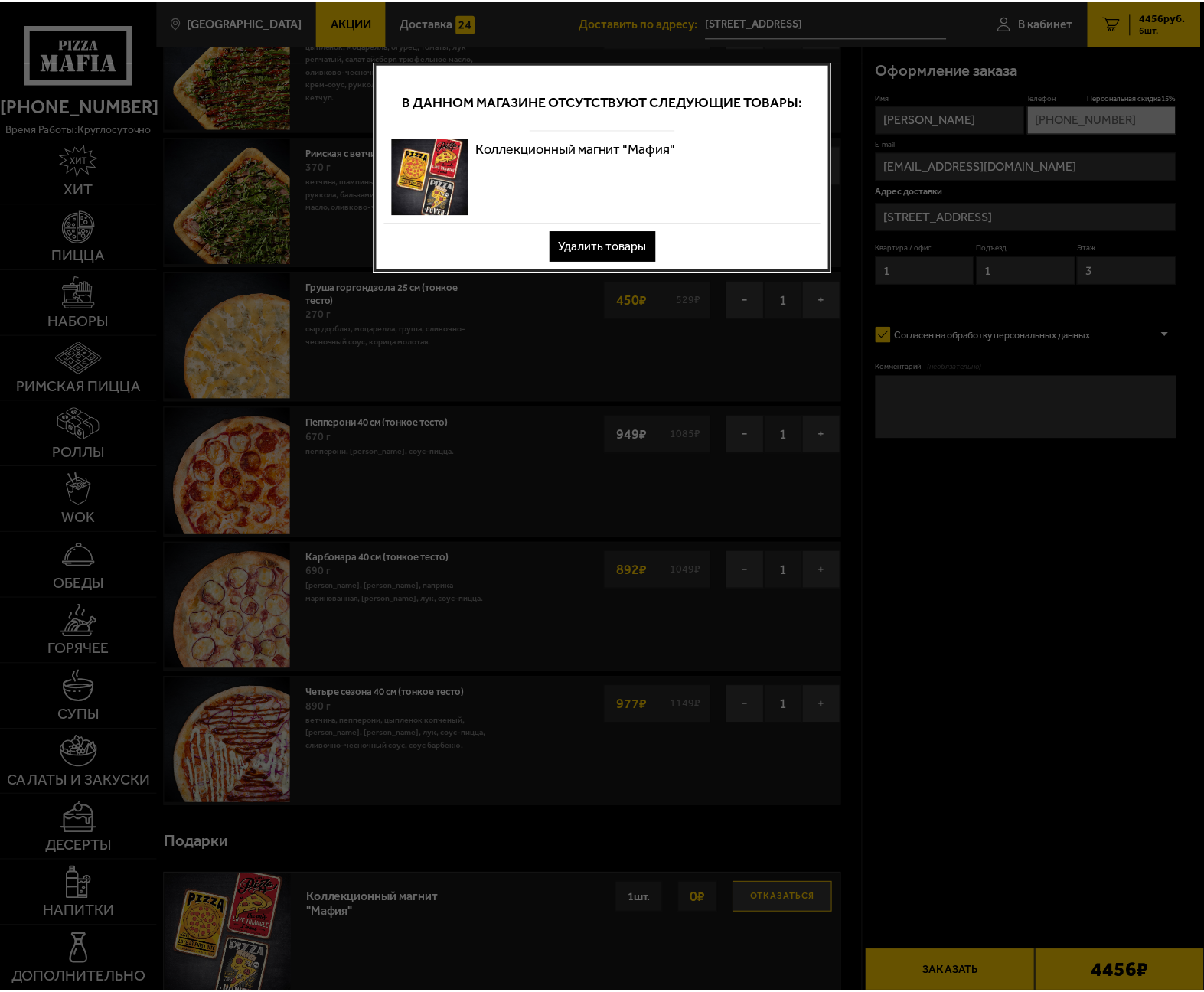
scroll to position [0, 0]
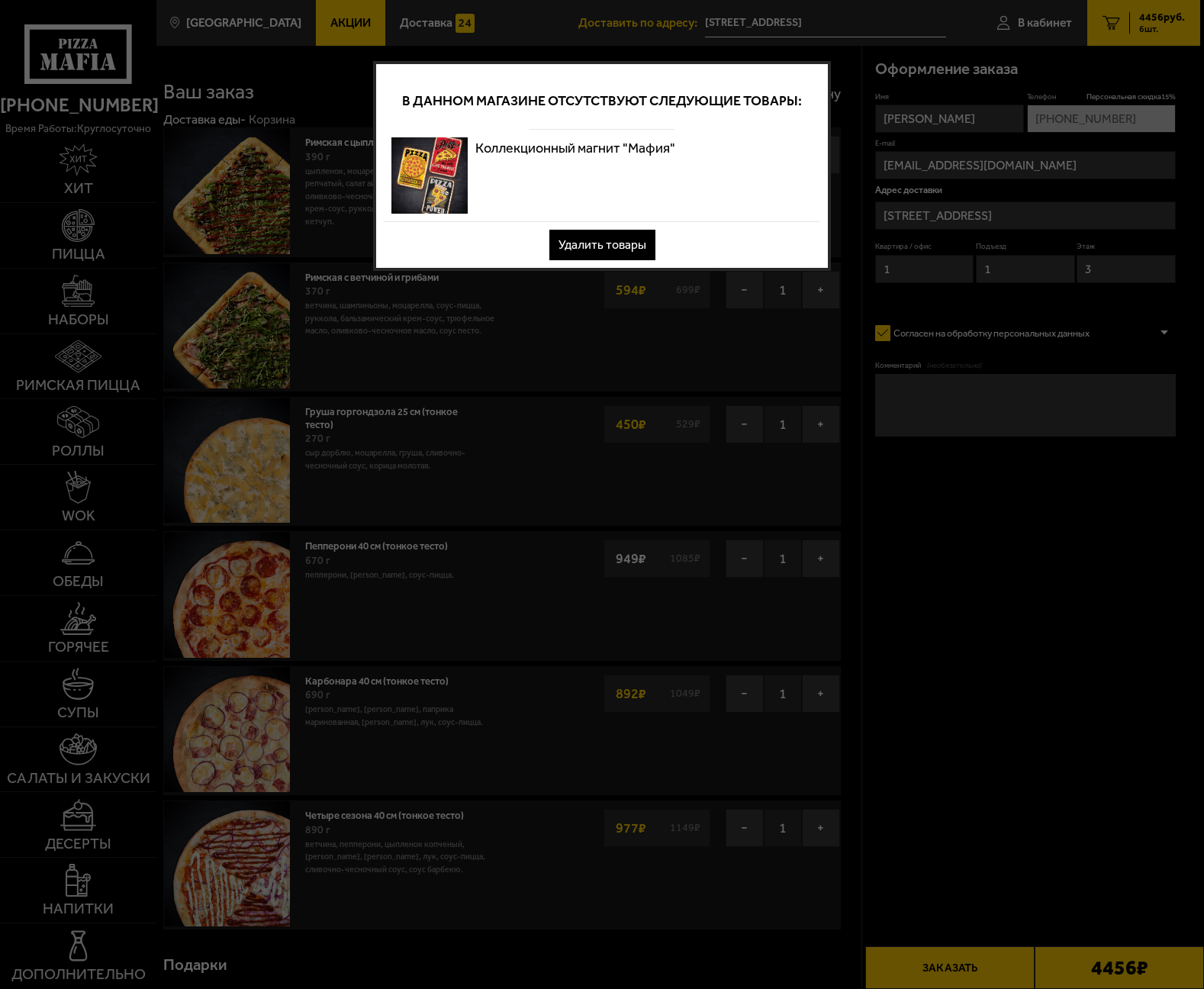
click at [627, 242] on button "Удалить товары" at bounding box center [602, 245] width 106 height 30
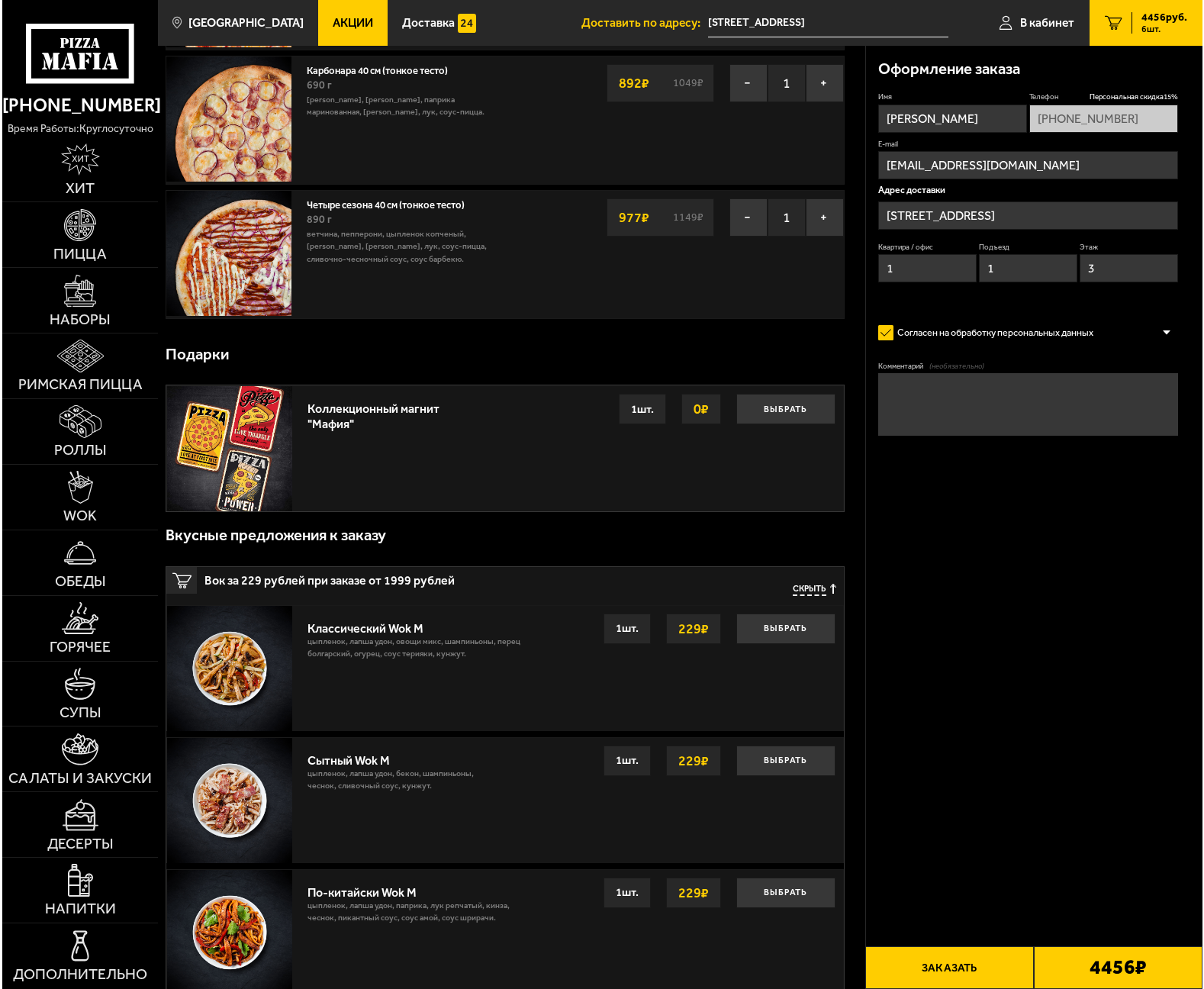
scroll to position [610, 0]
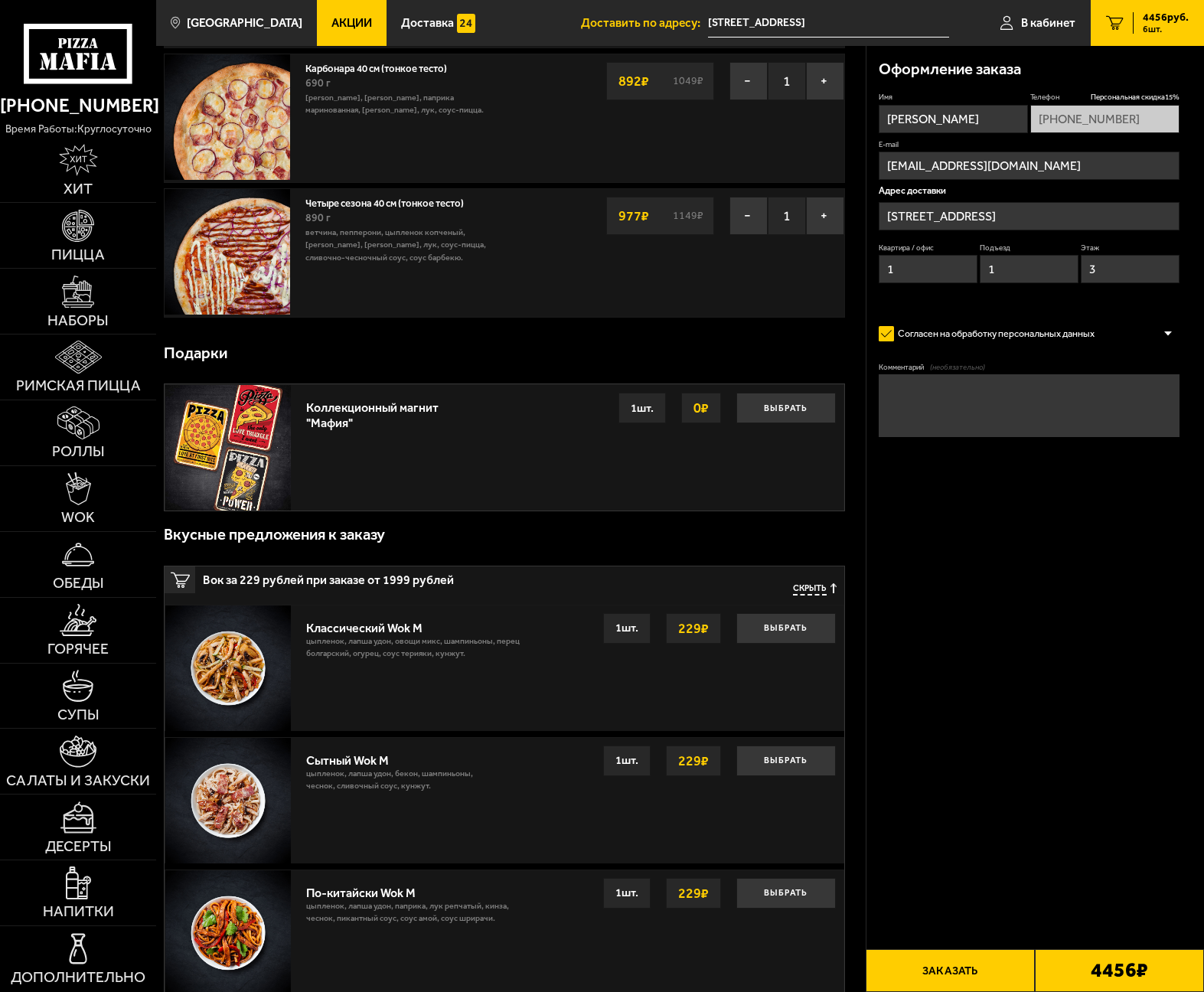
click at [971, 966] on button "Заказать" at bounding box center [950, 970] width 169 height 43
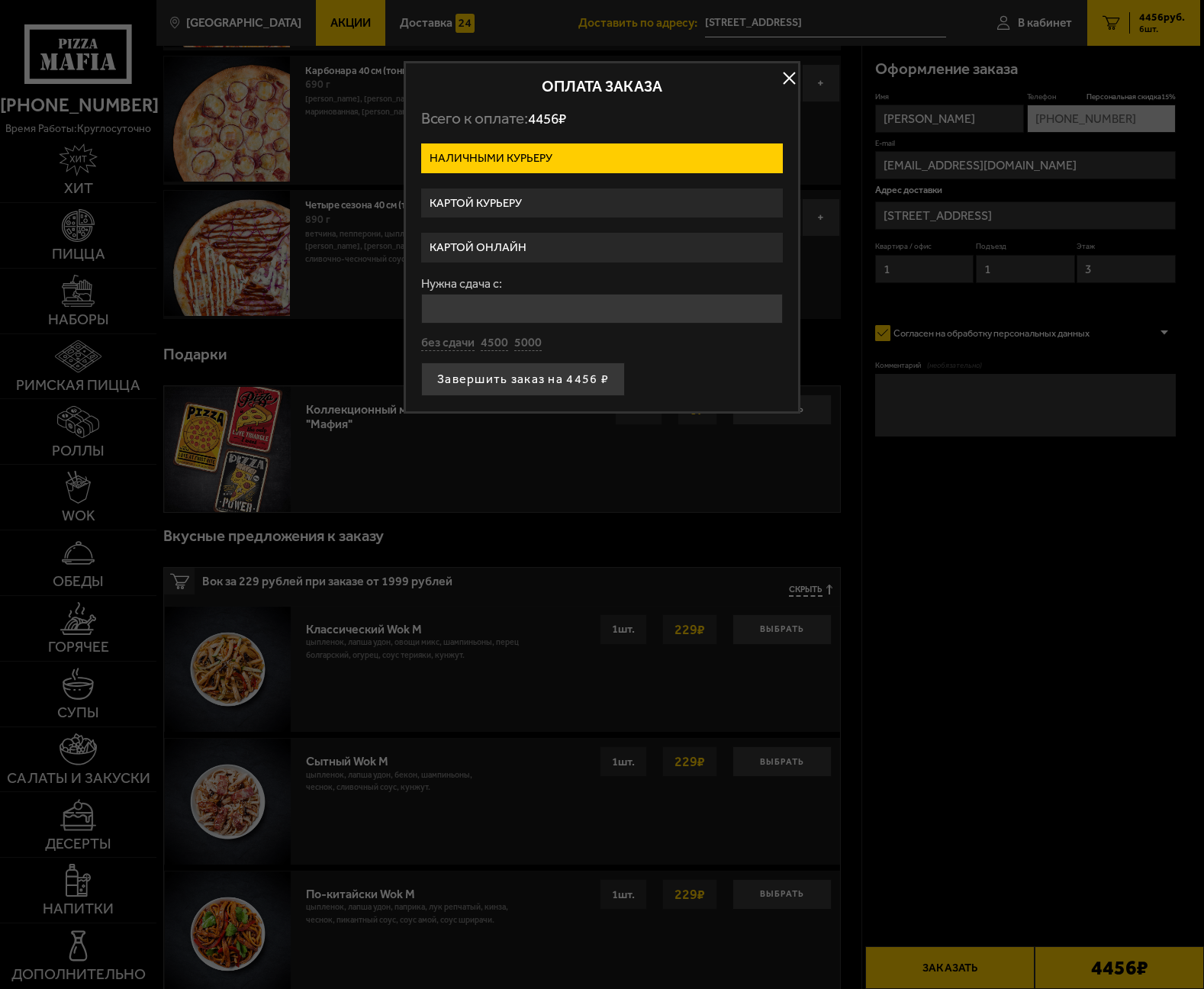
click at [482, 245] on label "Картой онлайн" at bounding box center [602, 247] width 362 height 29
click at [0, 0] on input "Картой онлайн" at bounding box center [0, 0] width 0 height 0
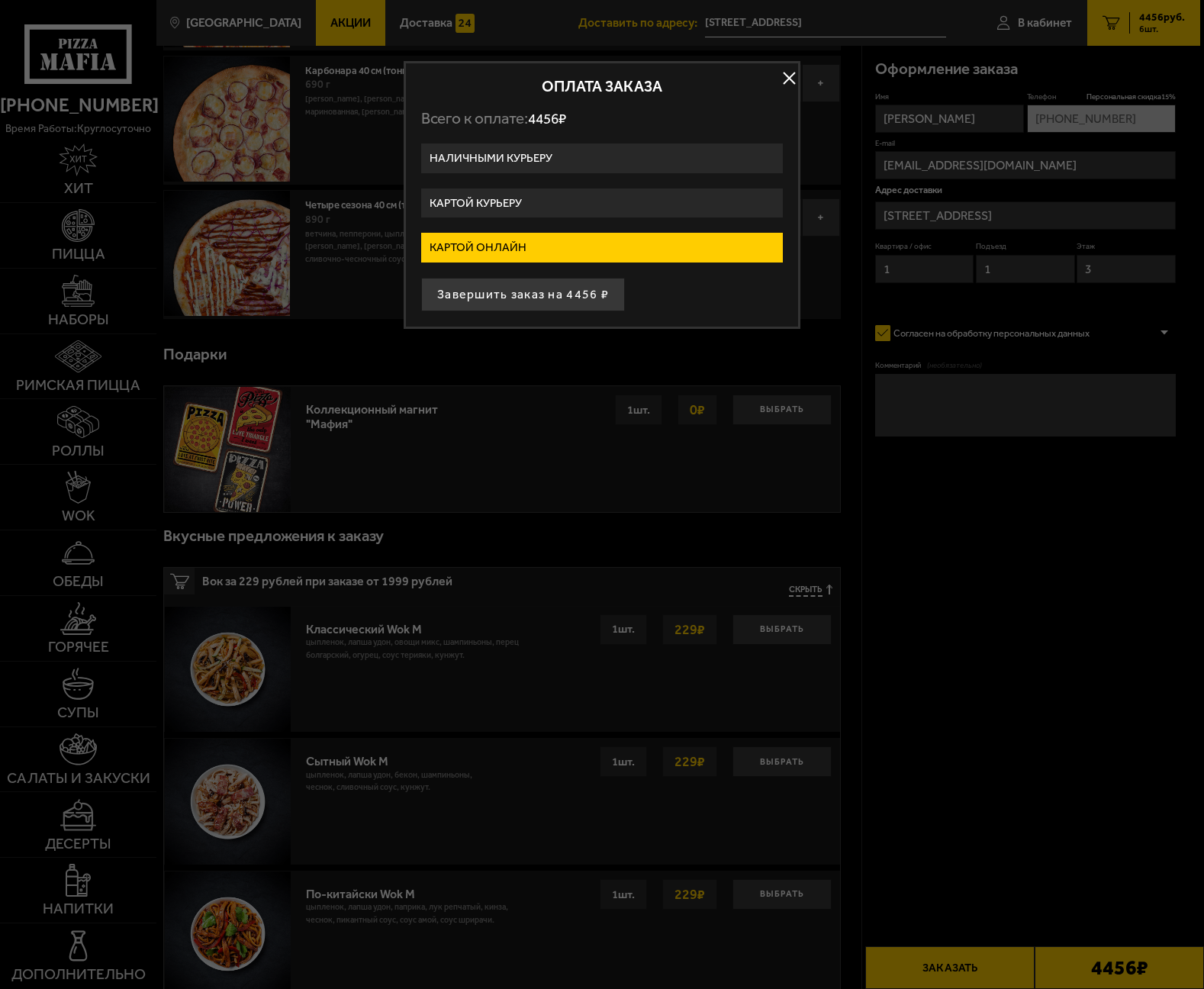
click at [490, 206] on label "Картой курьеру" at bounding box center [602, 203] width 362 height 29
click at [0, 0] on input "Картой курьеру" at bounding box center [0, 0] width 0 height 0
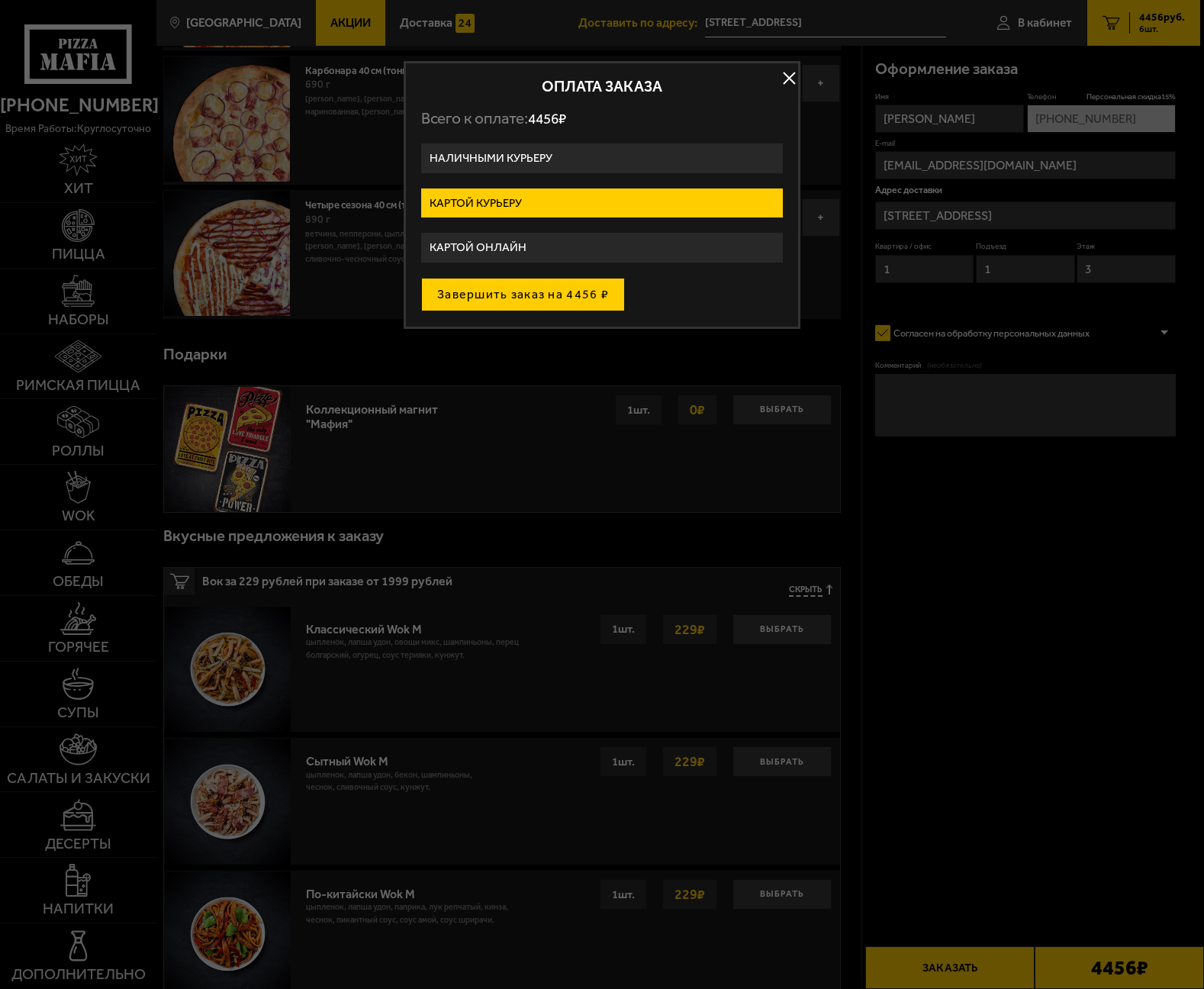
click at [553, 293] on button "Завершить заказ на 4456 ₽" at bounding box center [523, 295] width 203 height 33
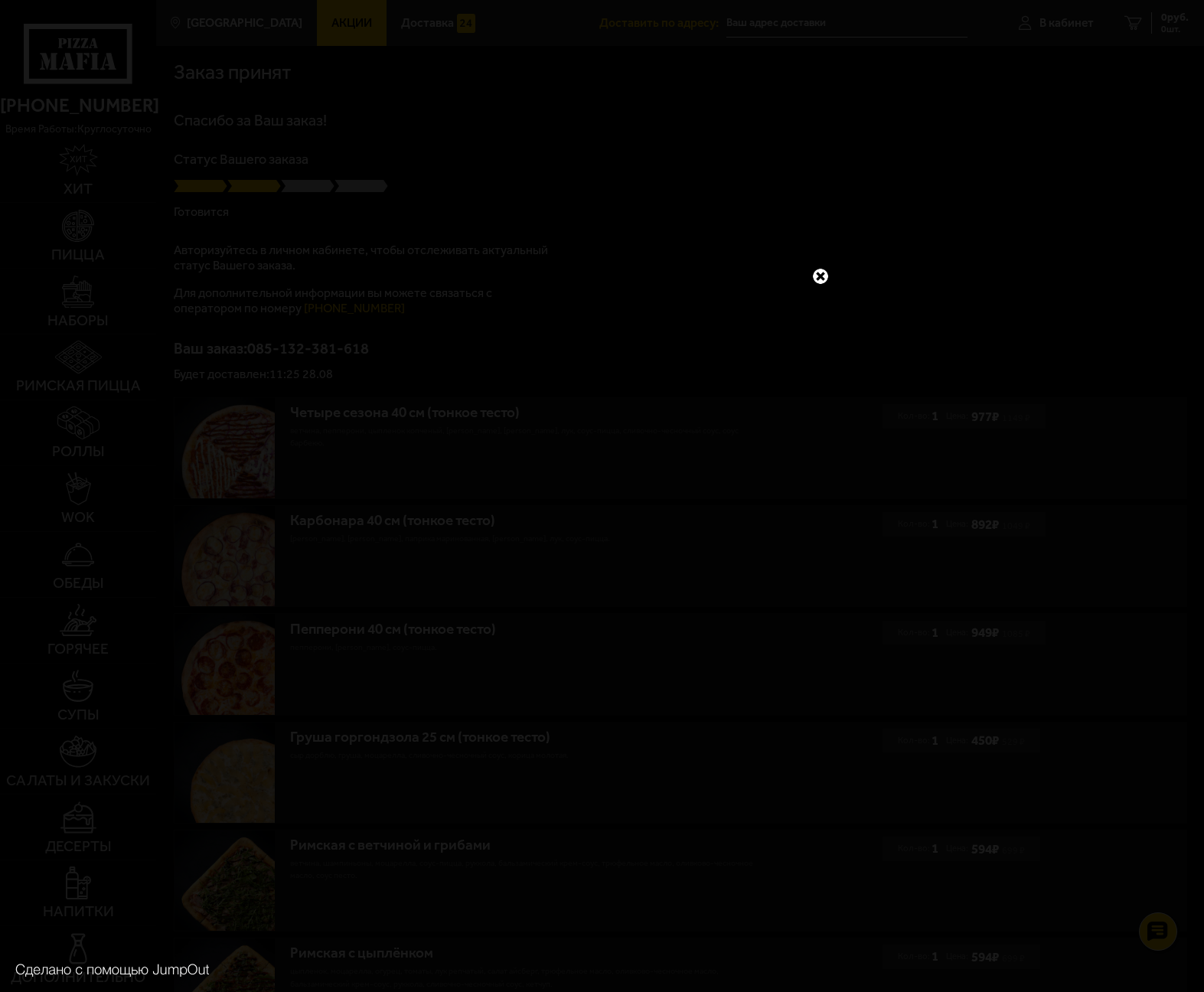
click at [814, 272] on link at bounding box center [820, 276] width 20 height 20
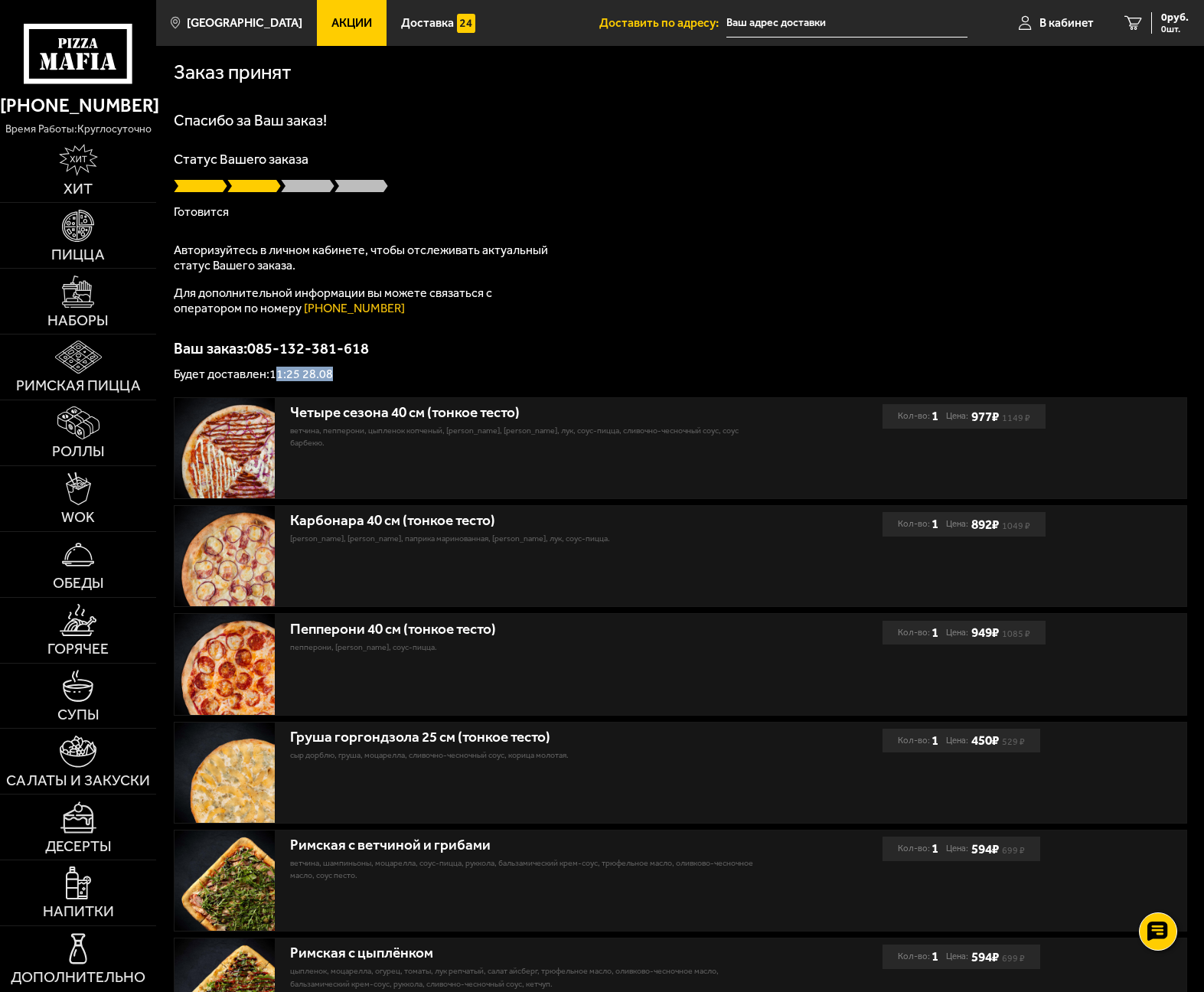
drag, startPoint x: 278, startPoint y: 372, endPoint x: 339, endPoint y: 374, distance: 61.0
click at [339, 374] on p "Будет доставлен: 11:25 28.08" at bounding box center [680, 374] width 1013 height 12
click at [343, 376] on p "Будет доставлен: 11:25 28.08" at bounding box center [680, 374] width 1013 height 12
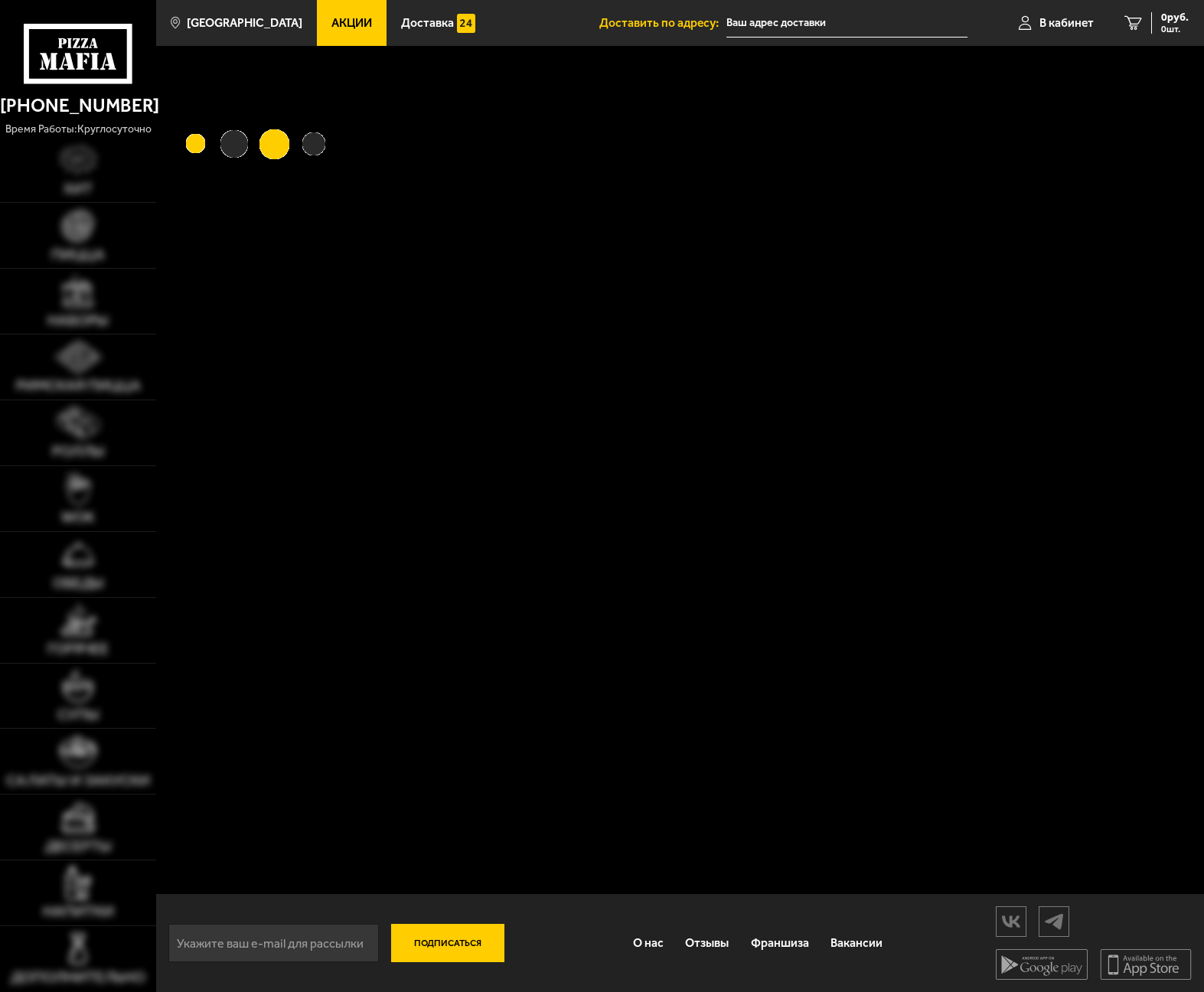
type input "[STREET_ADDRESS]"
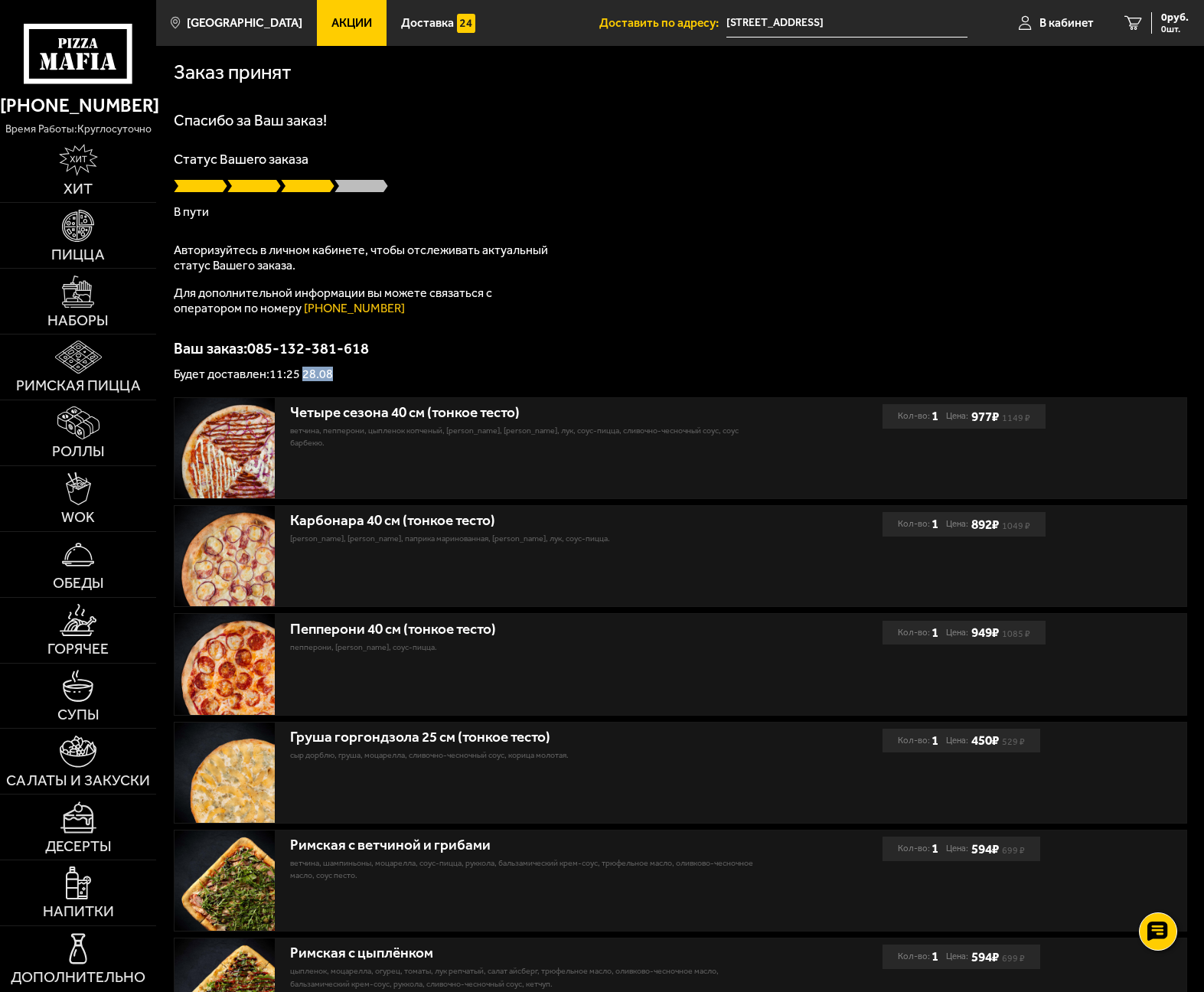
drag, startPoint x: 305, startPoint y: 374, endPoint x: 345, endPoint y: 371, distance: 40.1
click at [345, 371] on p "Будет доставлен: 11:25 28.08" at bounding box center [680, 374] width 1013 height 12
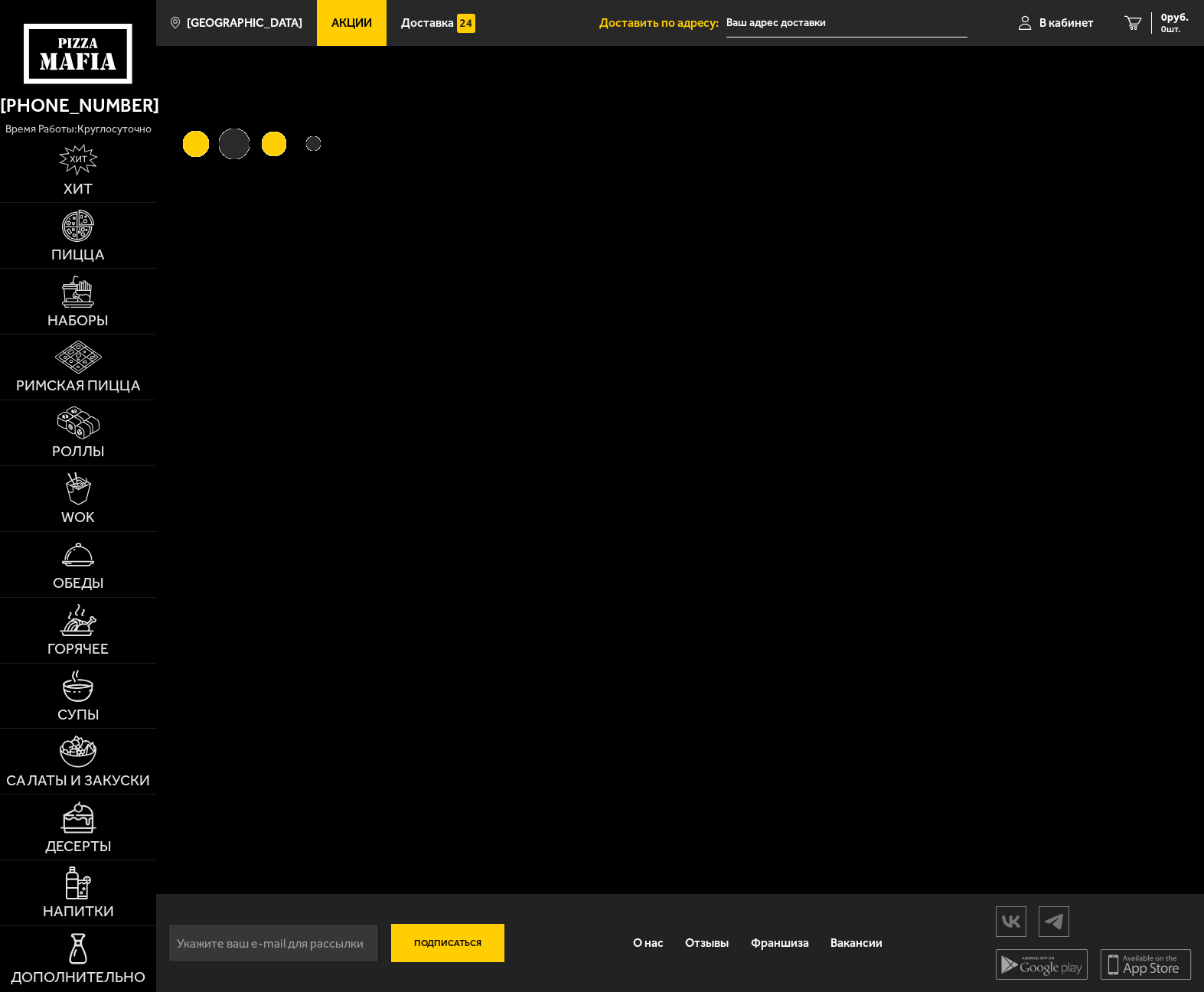
type input "[STREET_ADDRESS]"
